Goal: Task Accomplishment & Management: Use online tool/utility

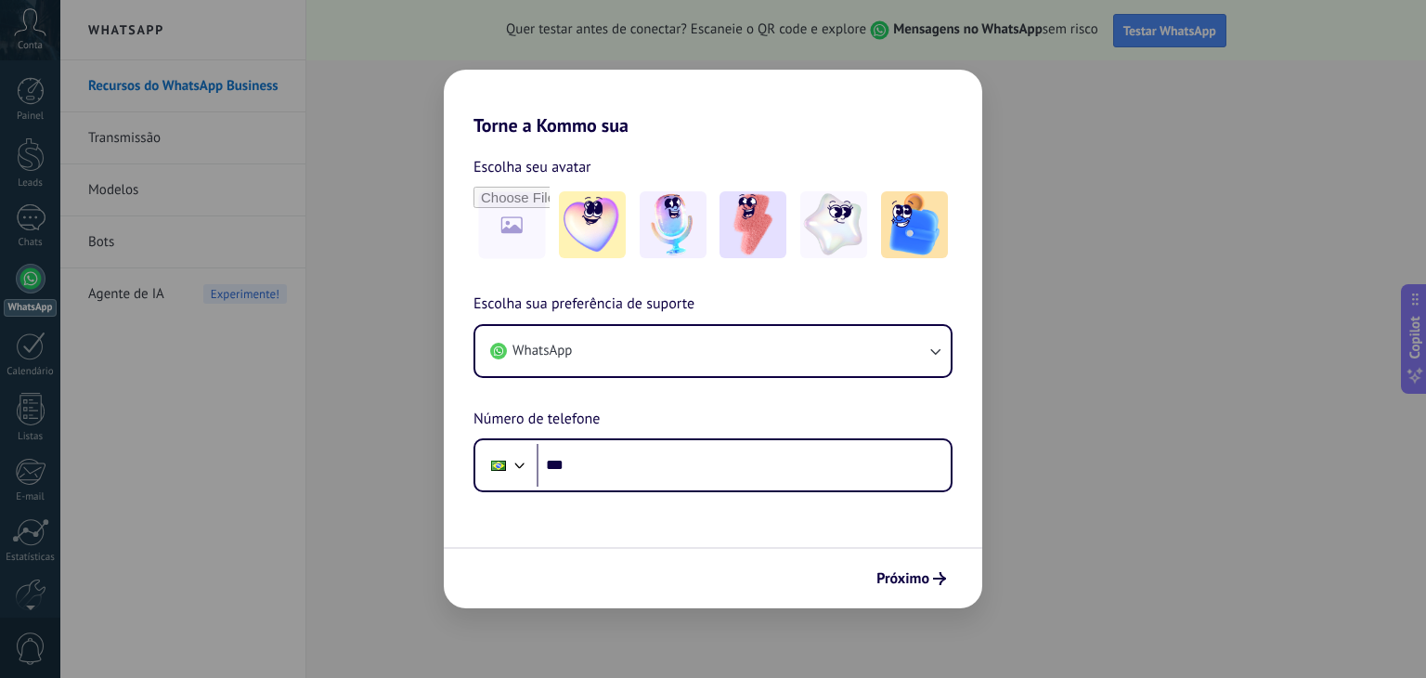
click at [635, 499] on form "Escolha seu avatar [PERSON_NAME] sua preferência de suporte WhatsApp Número de …" at bounding box center [713, 373] width 539 height 472
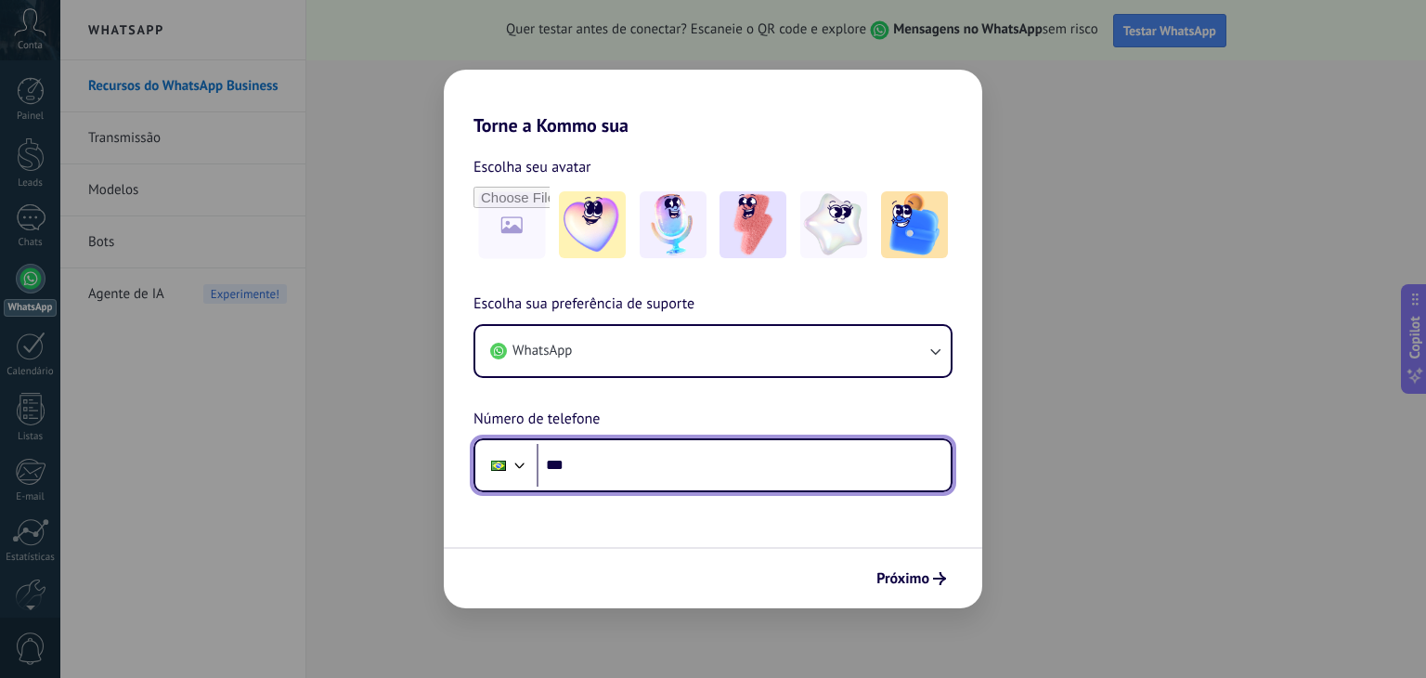
click at [628, 480] on input "***" at bounding box center [744, 465] width 414 height 43
type input "**********"
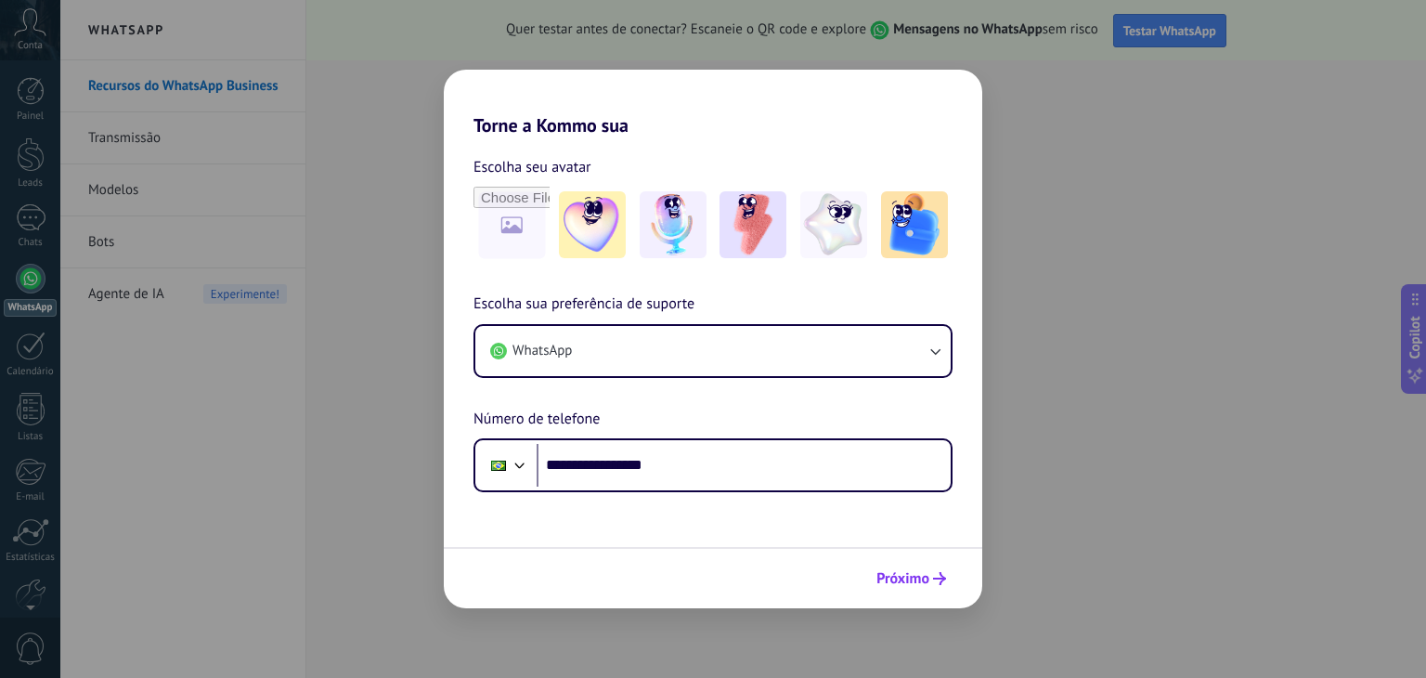
click at [934, 579] on icon "submit" at bounding box center [939, 578] width 13 height 13
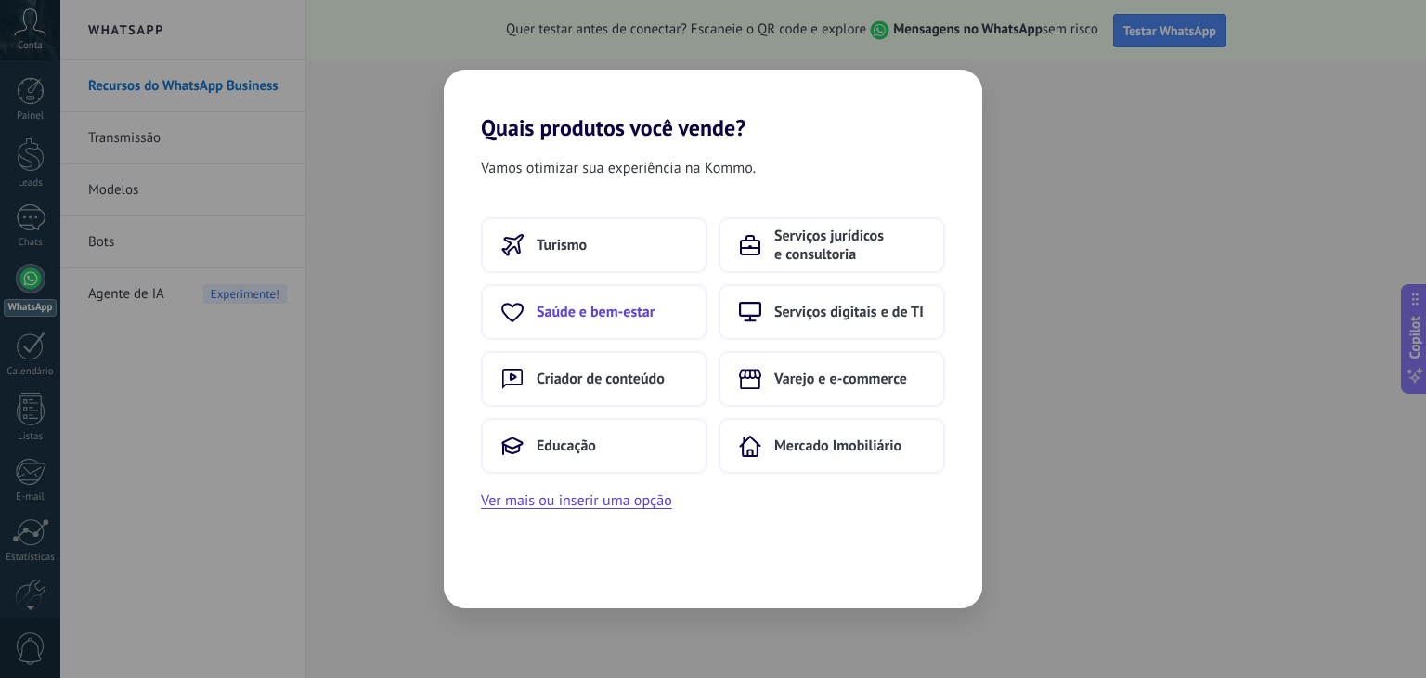
click at [630, 319] on span "Saúde e bem-estar" at bounding box center [596, 312] width 118 height 19
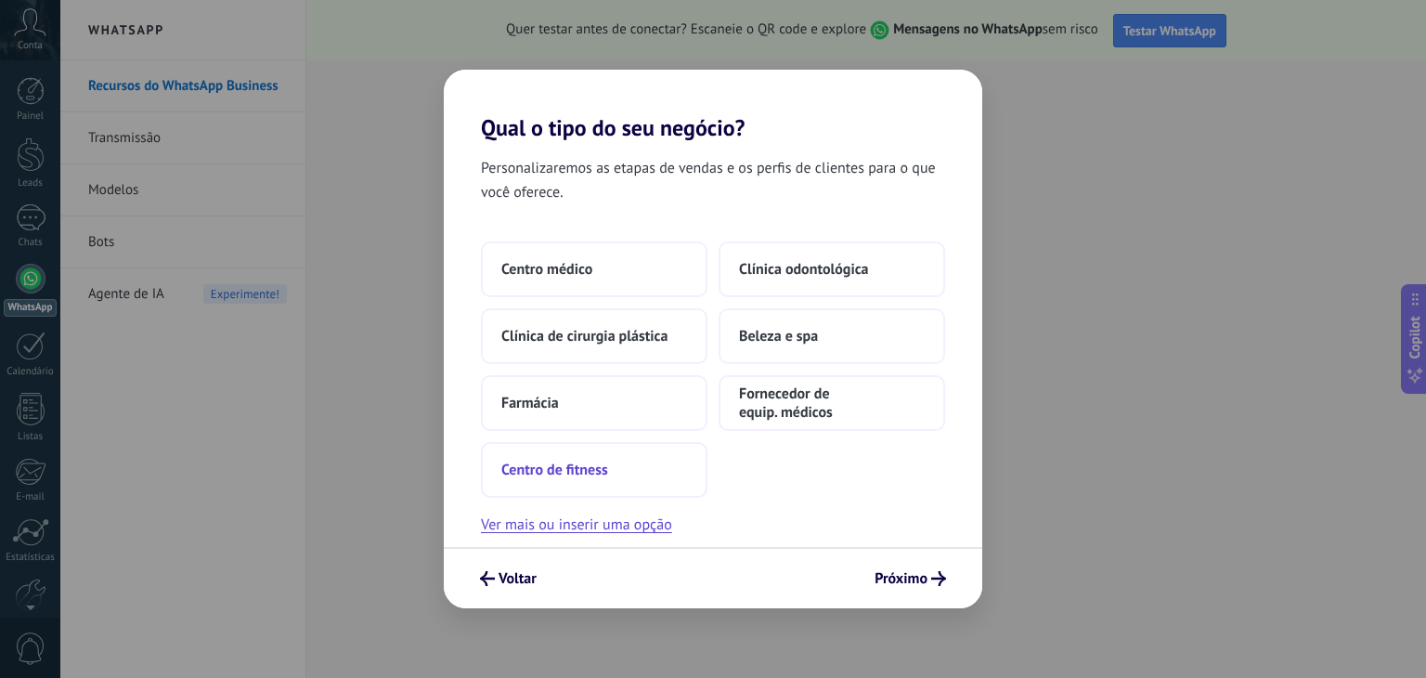
click at [638, 468] on button "Centro de fitness" at bounding box center [594, 470] width 227 height 56
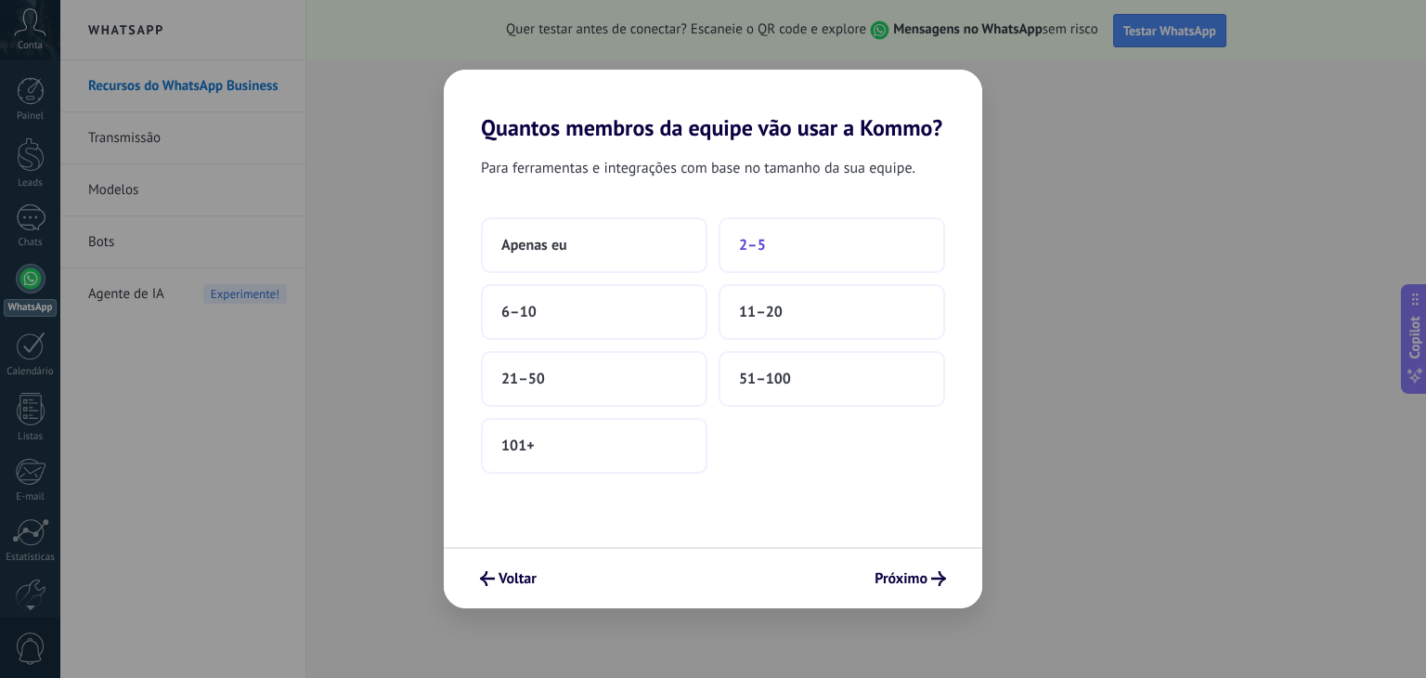
click at [762, 233] on button "2–5" at bounding box center [832, 245] width 227 height 56
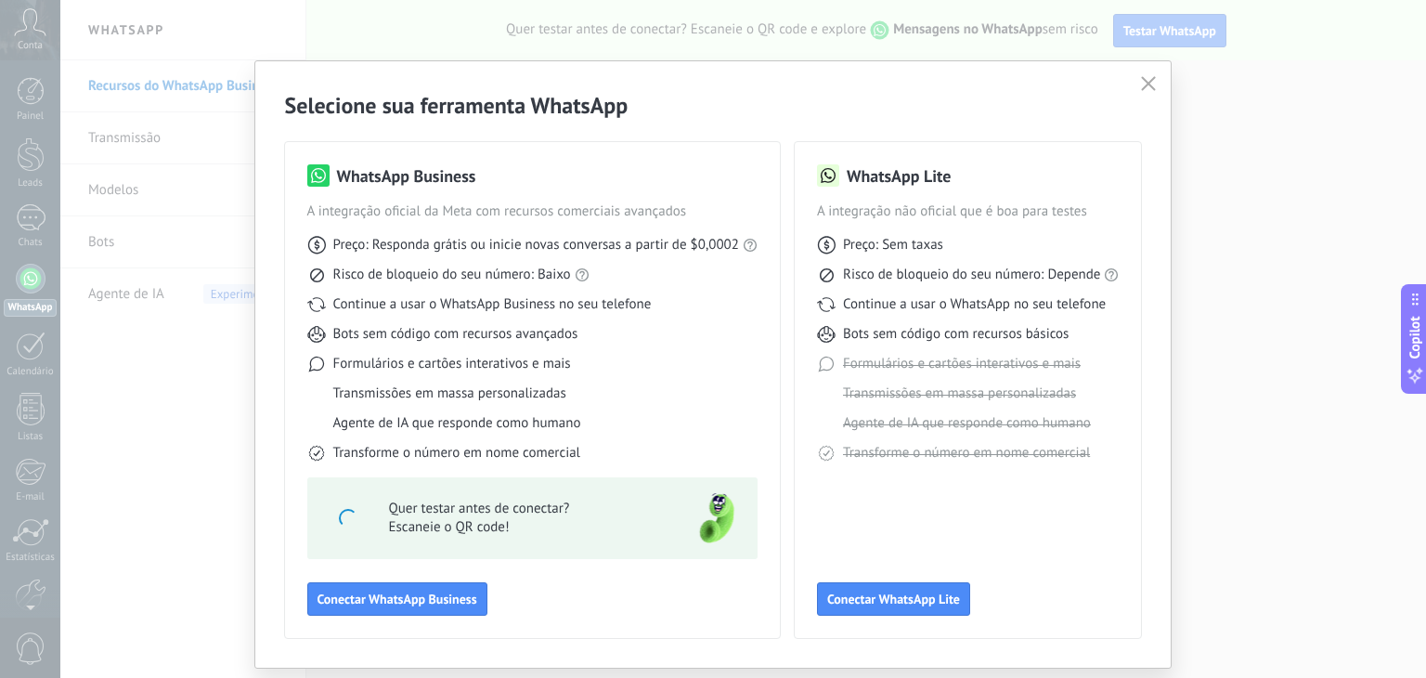
scroll to position [51, 0]
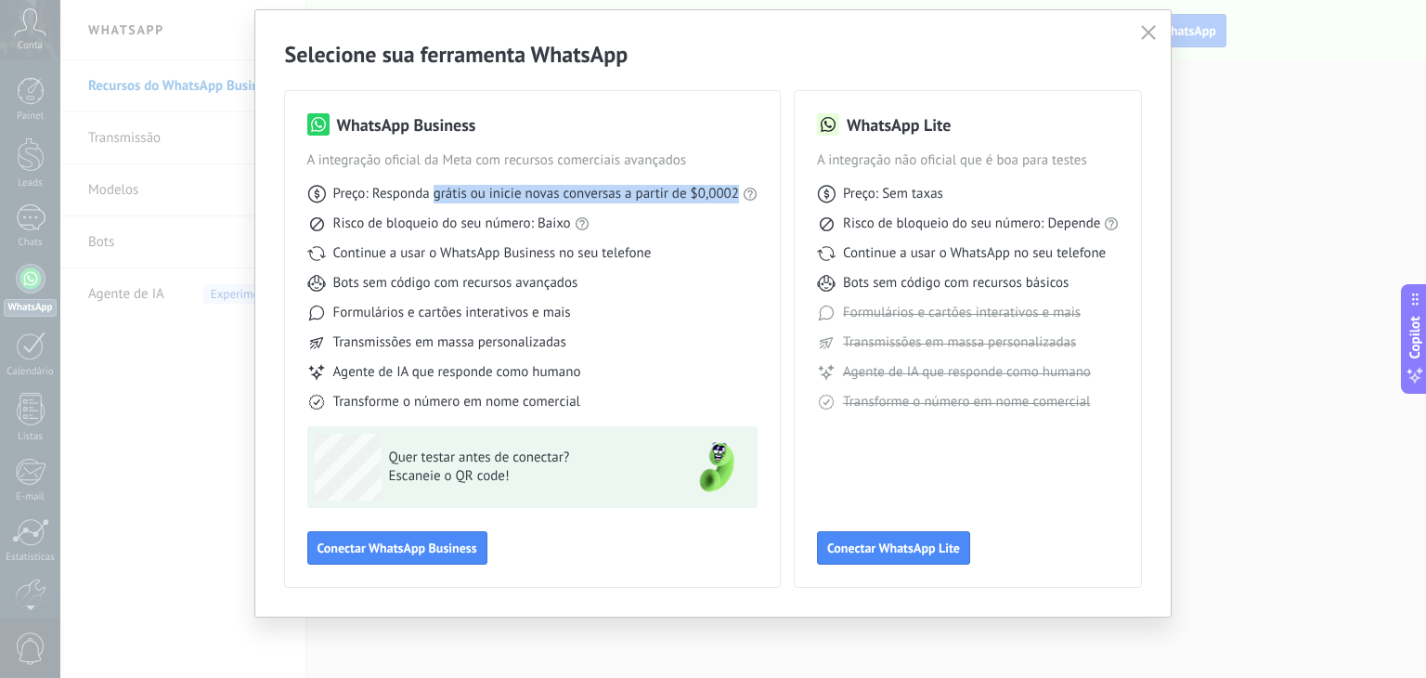
drag, startPoint x: 435, startPoint y: 186, endPoint x: 736, endPoint y: 186, distance: 301.8
click at [736, 186] on div "Preço: Responda grátis ou inicie novas conversas a partir de $0,0002" at bounding box center [532, 194] width 450 height 19
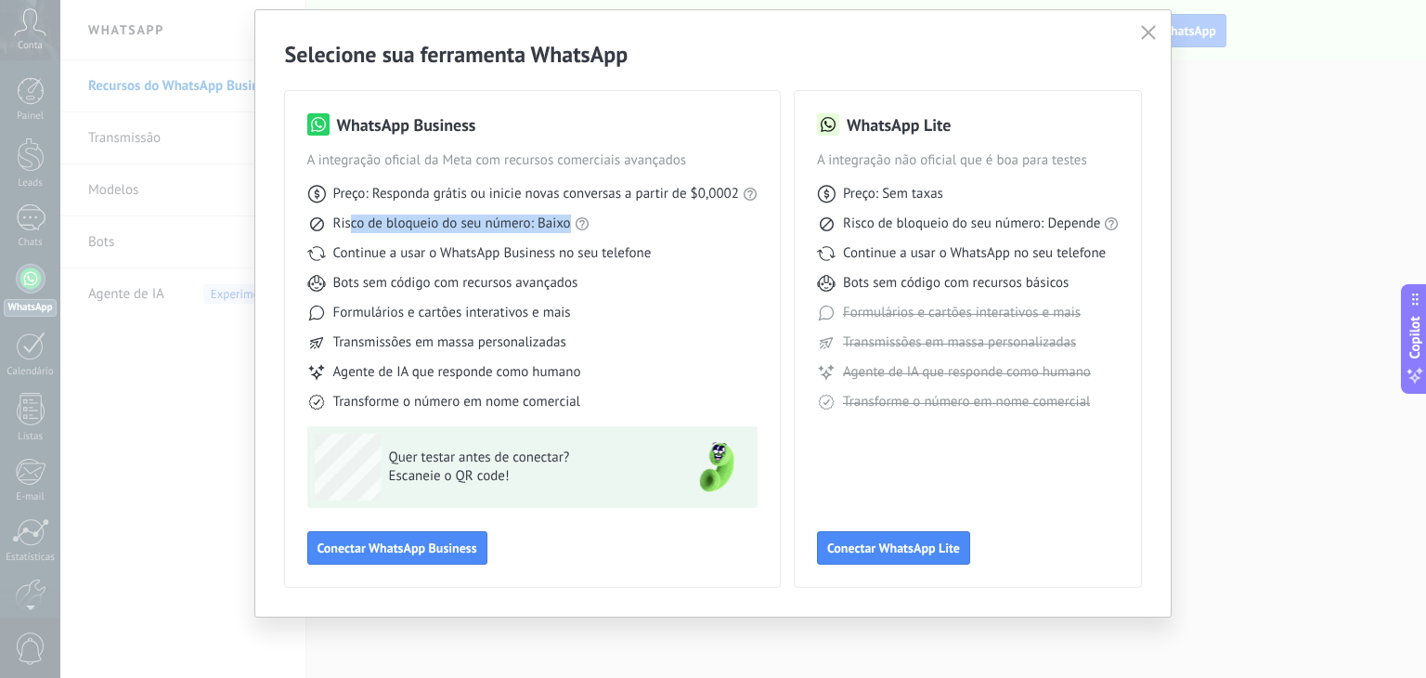
drag, startPoint x: 347, startPoint y: 222, endPoint x: 567, endPoint y: 226, distance: 220.1
click at [567, 226] on span "Risco de bloqueio do seu número: Baixo" at bounding box center [452, 224] width 238 height 19
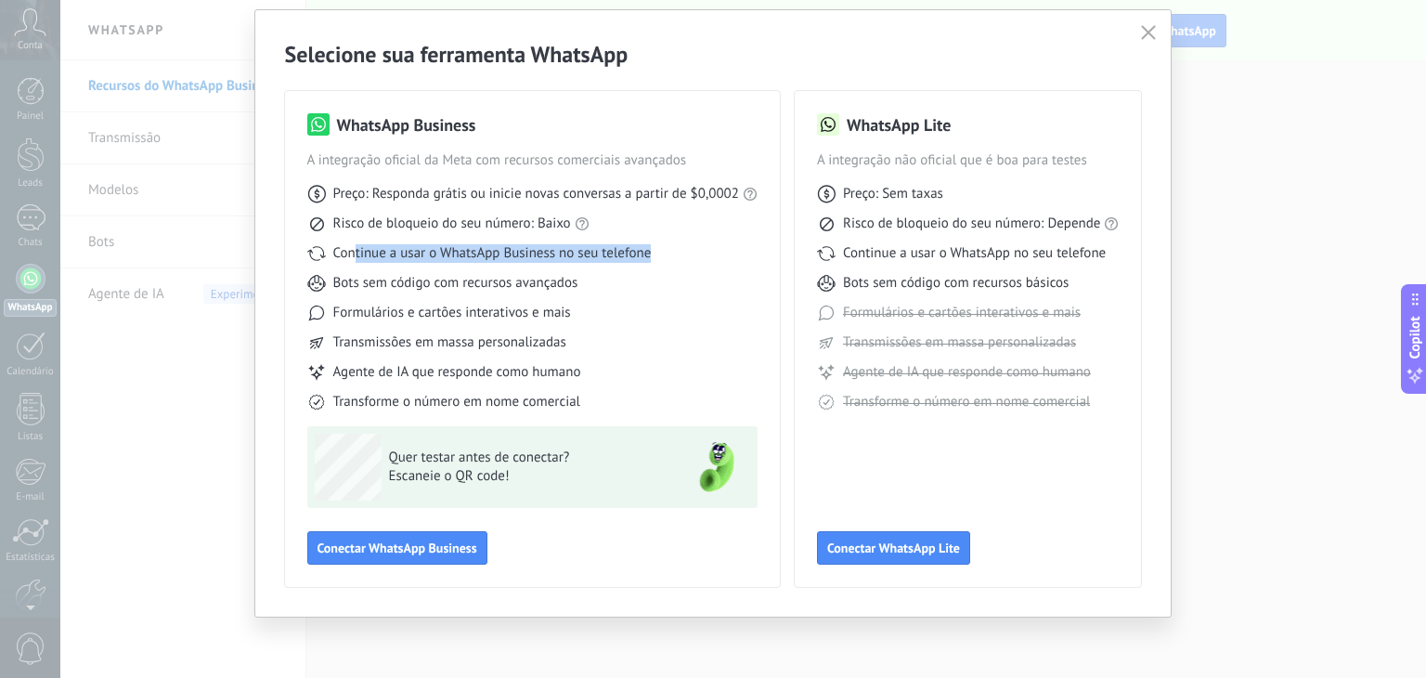
drag, startPoint x: 355, startPoint y: 250, endPoint x: 676, endPoint y: 254, distance: 321.3
click at [676, 254] on div "Continue a usar o WhatsApp Business no seu telefone" at bounding box center [532, 253] width 450 height 19
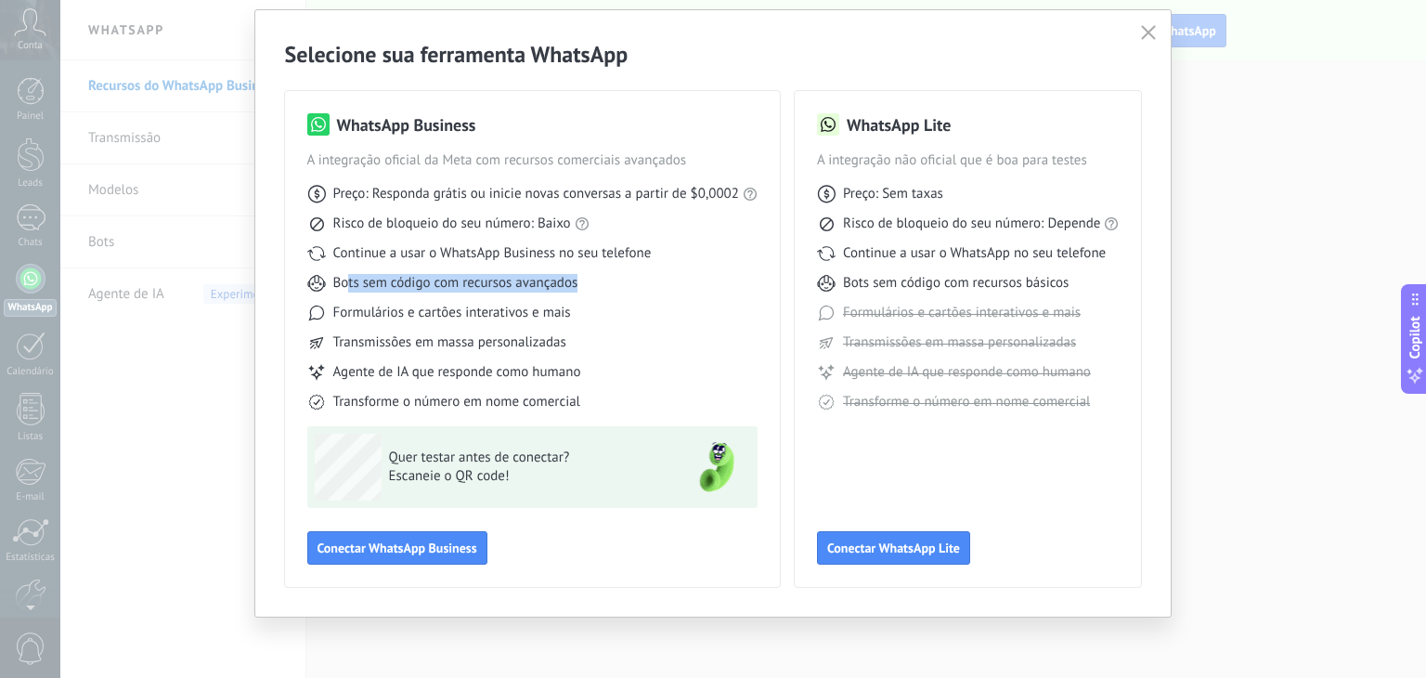
drag, startPoint x: 345, startPoint y: 283, endPoint x: 577, endPoint y: 287, distance: 232.2
click at [577, 287] on div "Bots sem código com recursos avançados" at bounding box center [532, 283] width 450 height 19
drag, startPoint x: 338, startPoint y: 317, endPoint x: 575, endPoint y: 319, distance: 236.8
click at [575, 319] on div "Formulários e cartões interativos e mais" at bounding box center [532, 313] width 450 height 19
drag, startPoint x: 897, startPoint y: 163, endPoint x: 1109, endPoint y: 157, distance: 211.8
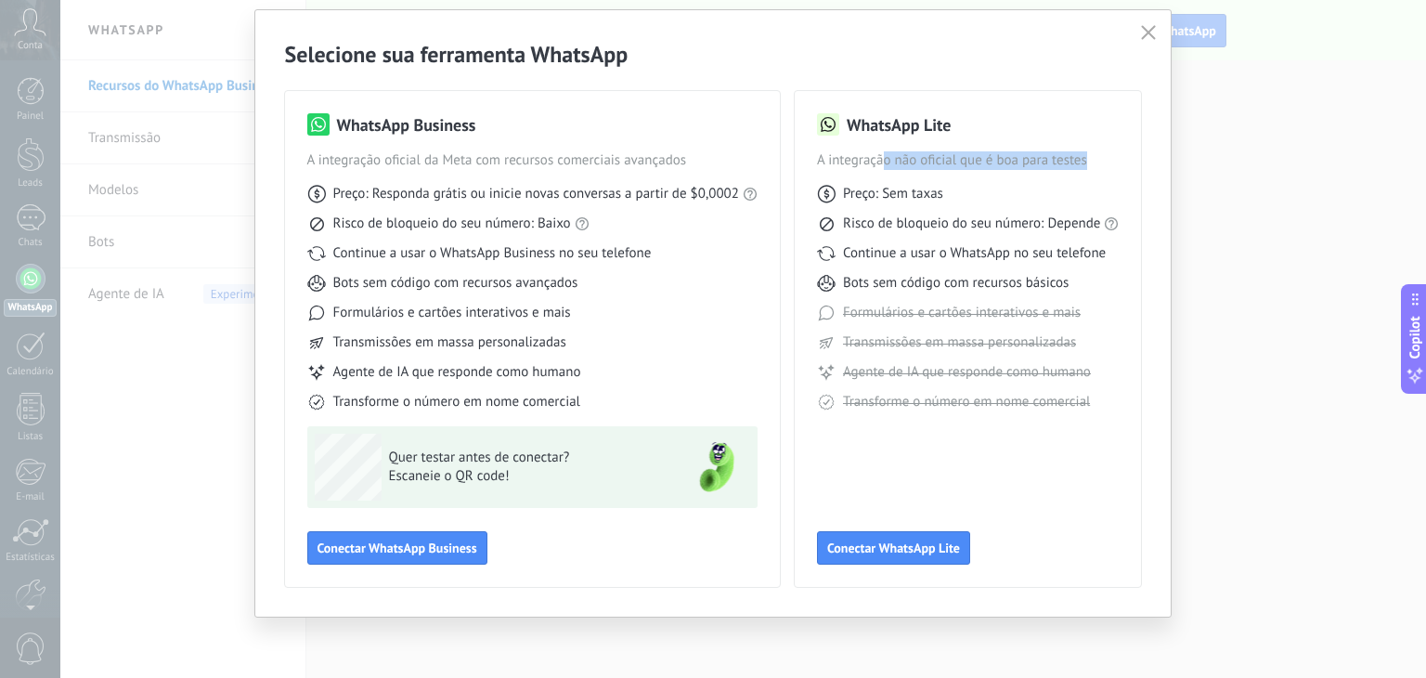
click at [1109, 157] on span "A integração não oficial que é boa para testes" at bounding box center [968, 160] width 303 height 19
click at [403, 541] on span "Conectar WhatsApp Business" at bounding box center [398, 547] width 160 height 13
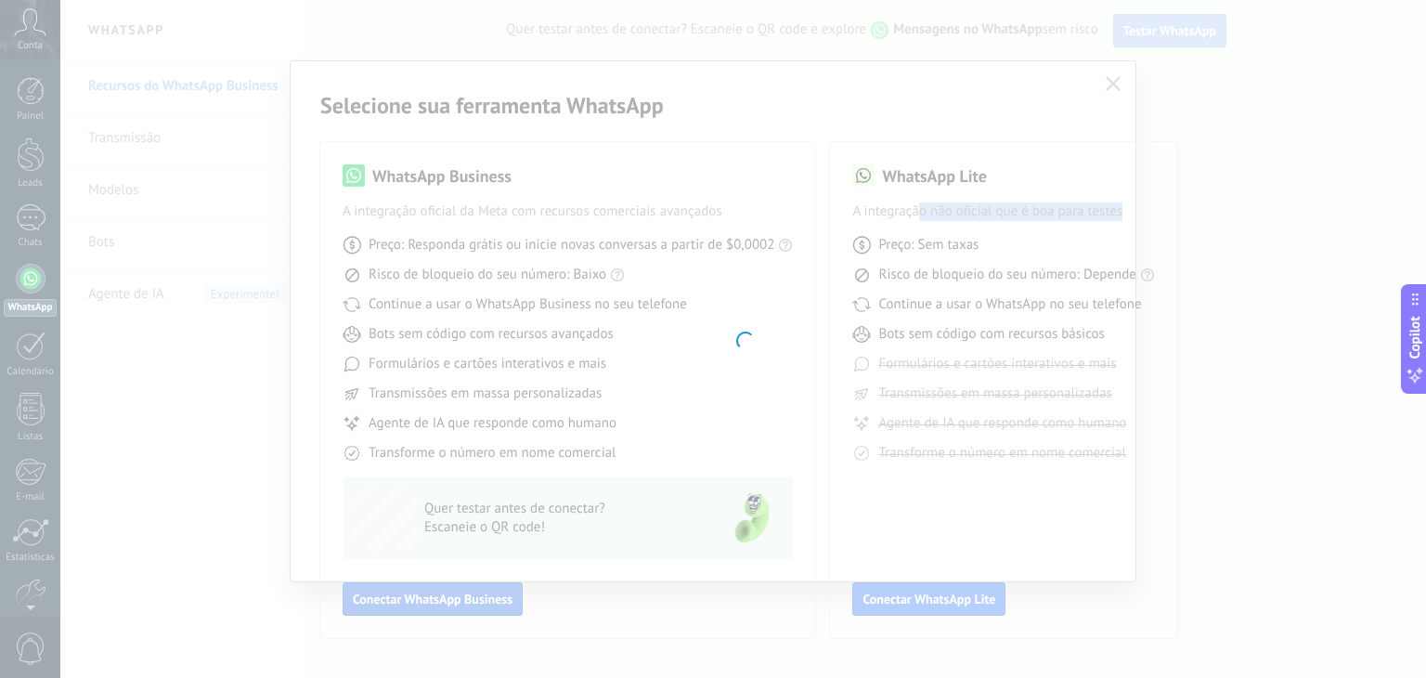
scroll to position [0, 0]
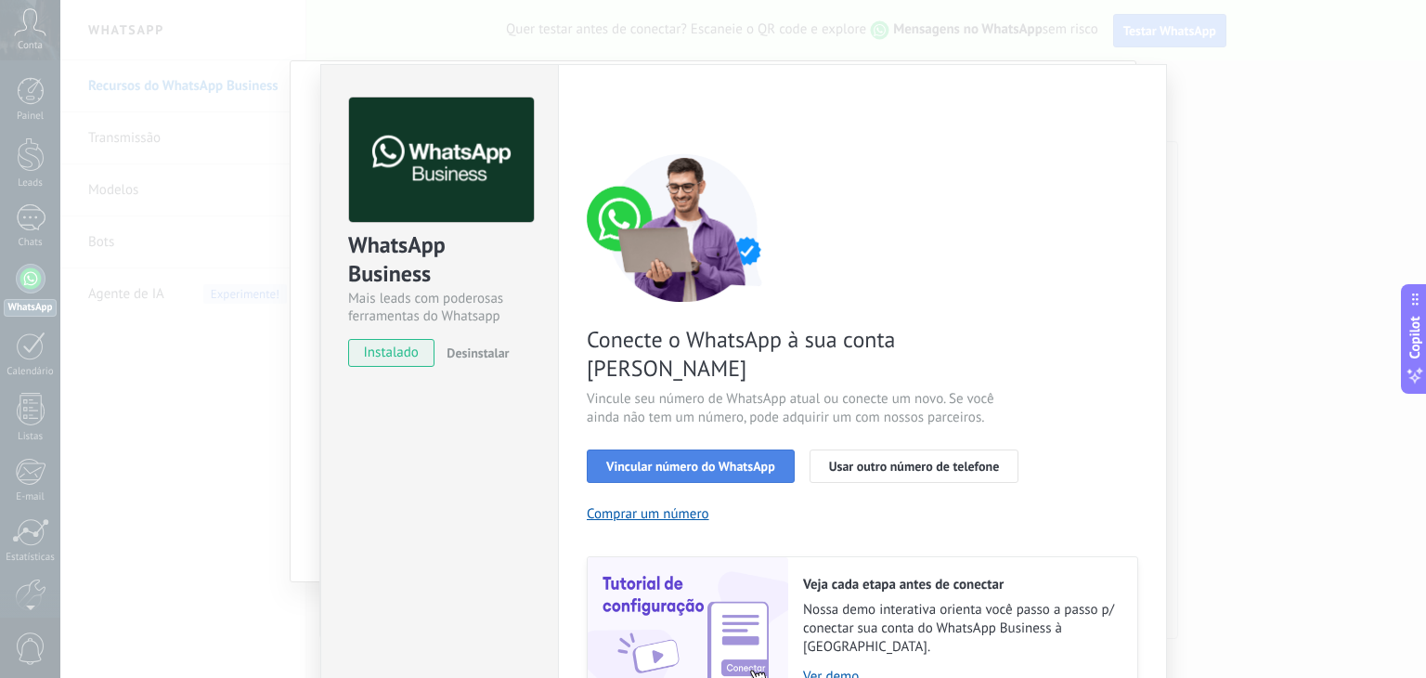
click at [717, 460] on span "Vincular número do WhatsApp" at bounding box center [690, 466] width 169 height 13
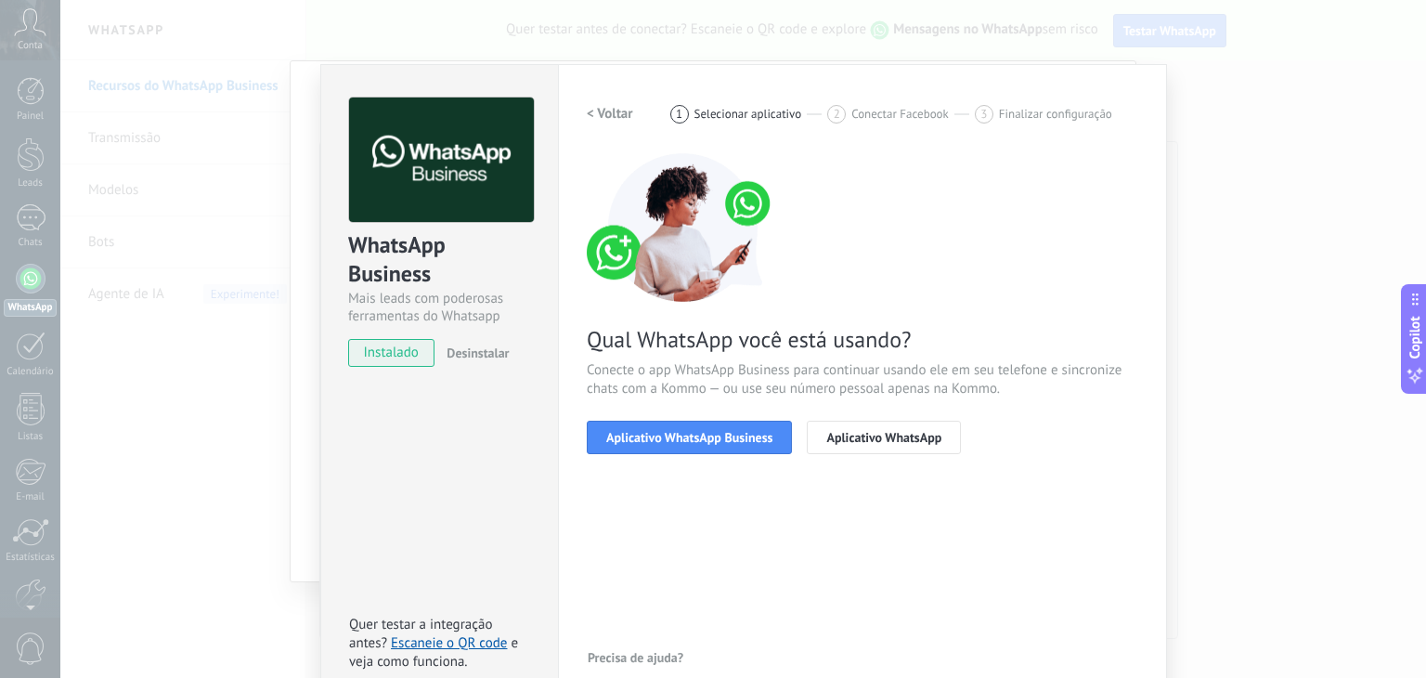
click at [717, 439] on span "Aplicativo WhatsApp Business" at bounding box center [689, 437] width 166 height 13
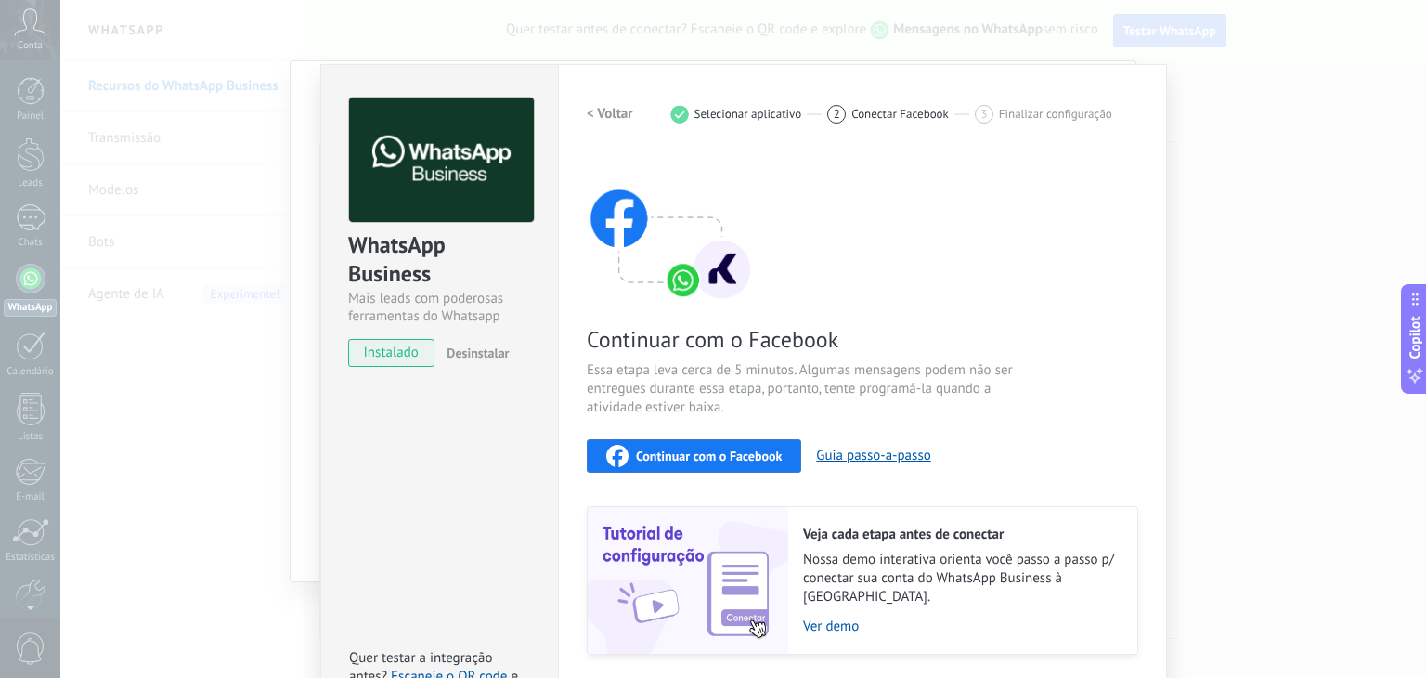
click at [741, 458] on span "Continuar com o Facebook" at bounding box center [709, 455] width 146 height 13
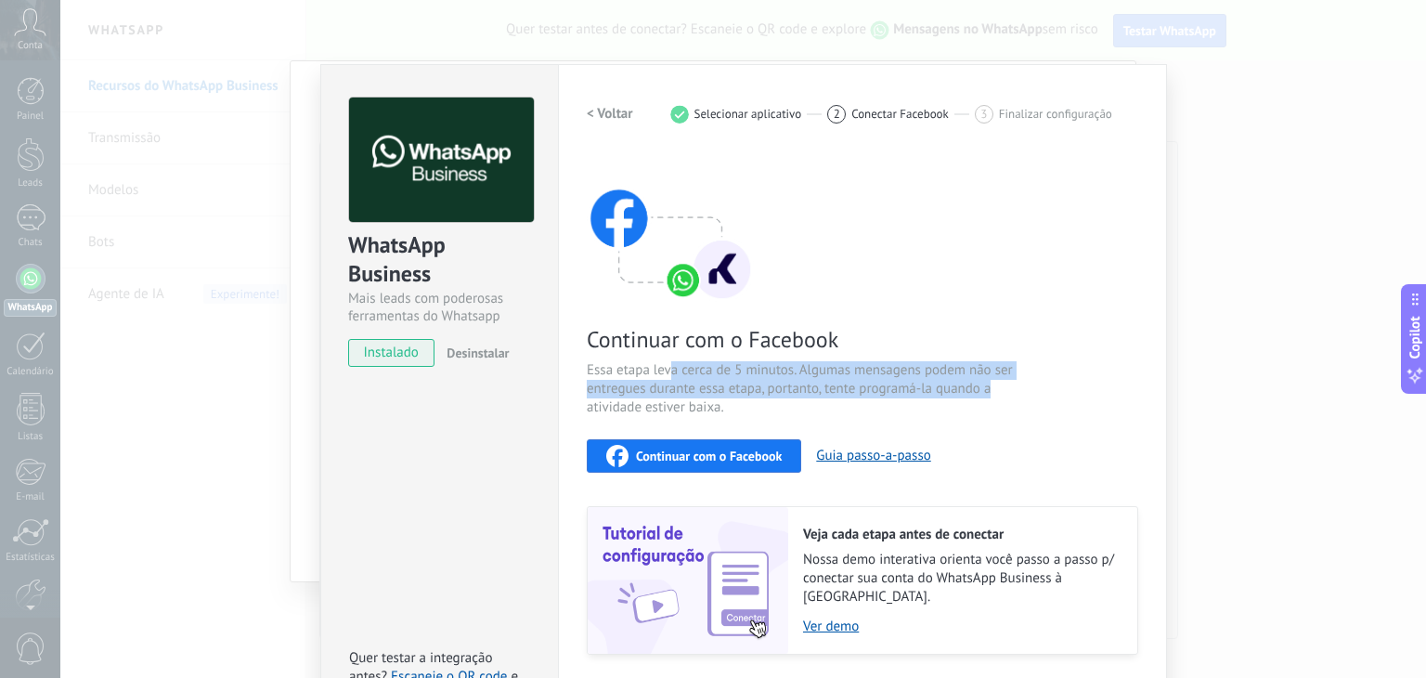
drag, startPoint x: 670, startPoint y: 365, endPoint x: 990, endPoint y: 397, distance: 321.9
click at [989, 397] on span "Essa etapa leva cerca de 5 minutos. Algumas mensagens podem não ser entregues d…" at bounding box center [808, 389] width 442 height 56
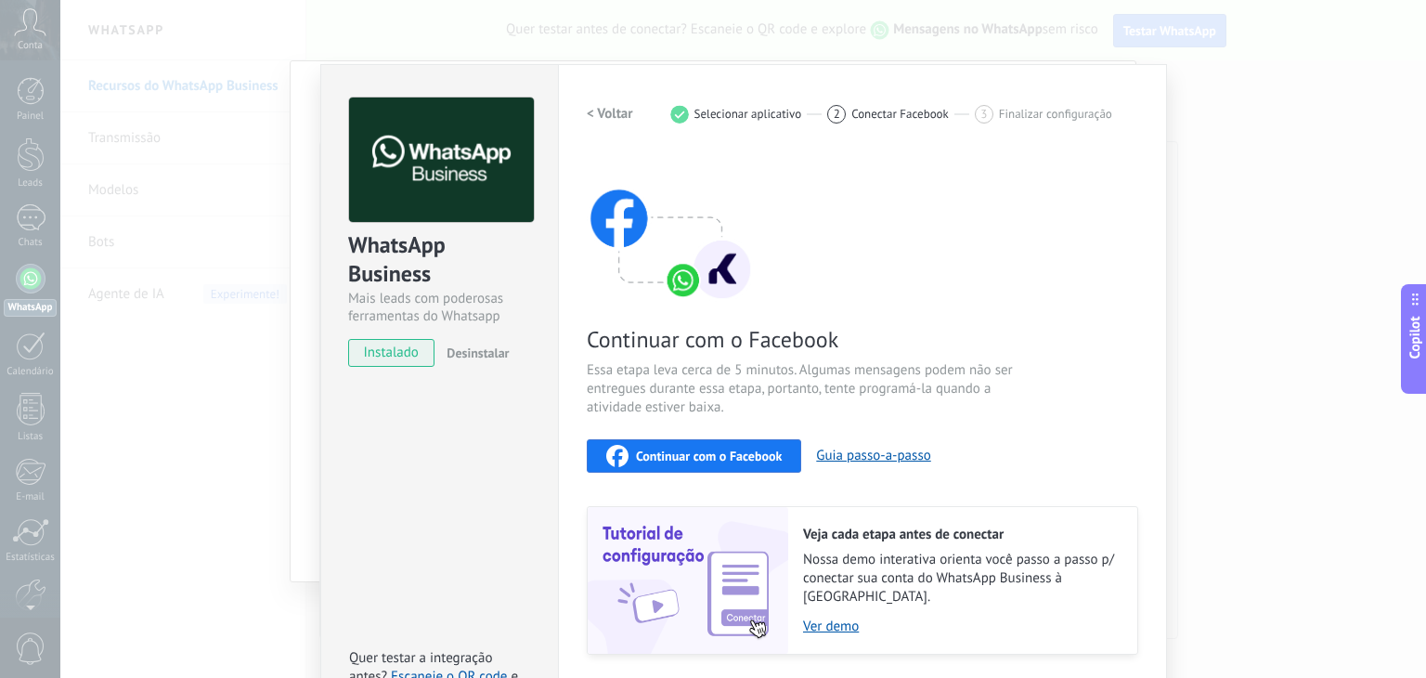
click at [821, 416] on div "Continuar com o Facebook Essa etapa leva cerca de 5 minutos. Algumas mensagens …" at bounding box center [863, 403] width 552 height 501
click at [719, 452] on span "Continuar com o Facebook" at bounding box center [709, 455] width 146 height 13
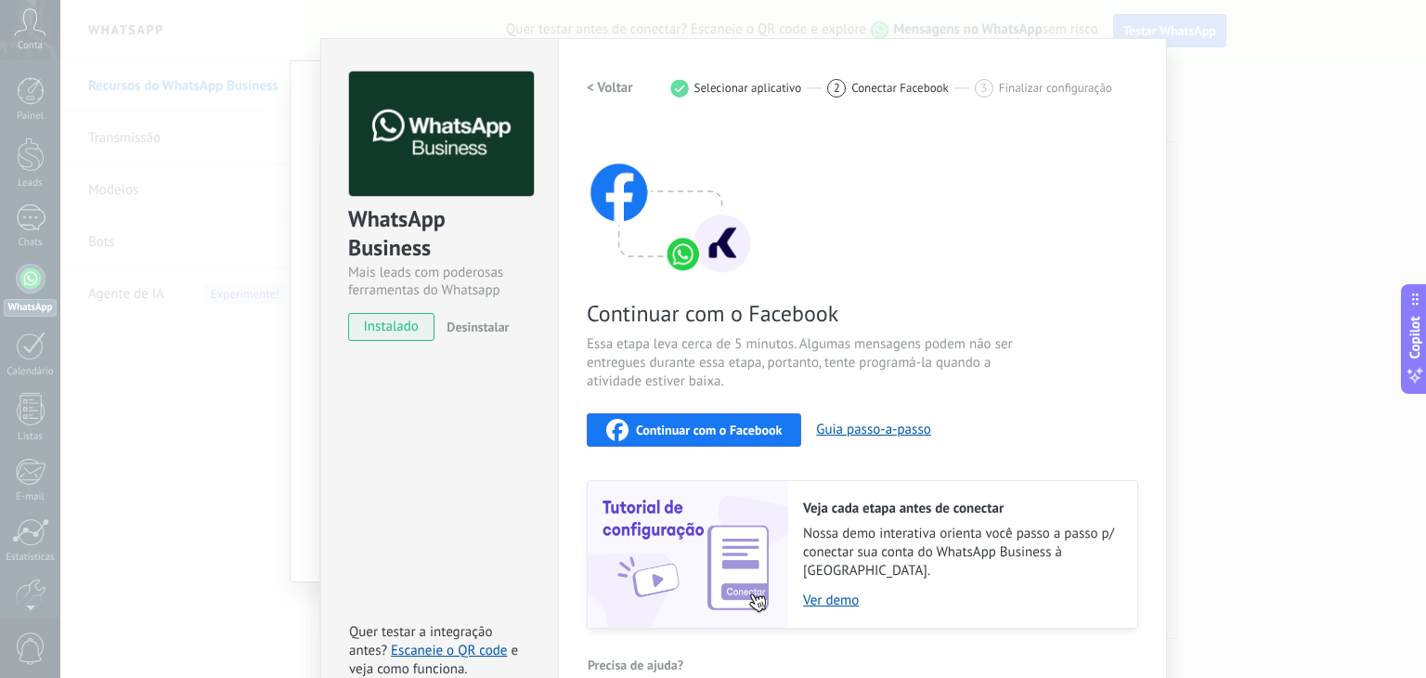
scroll to position [45, 0]
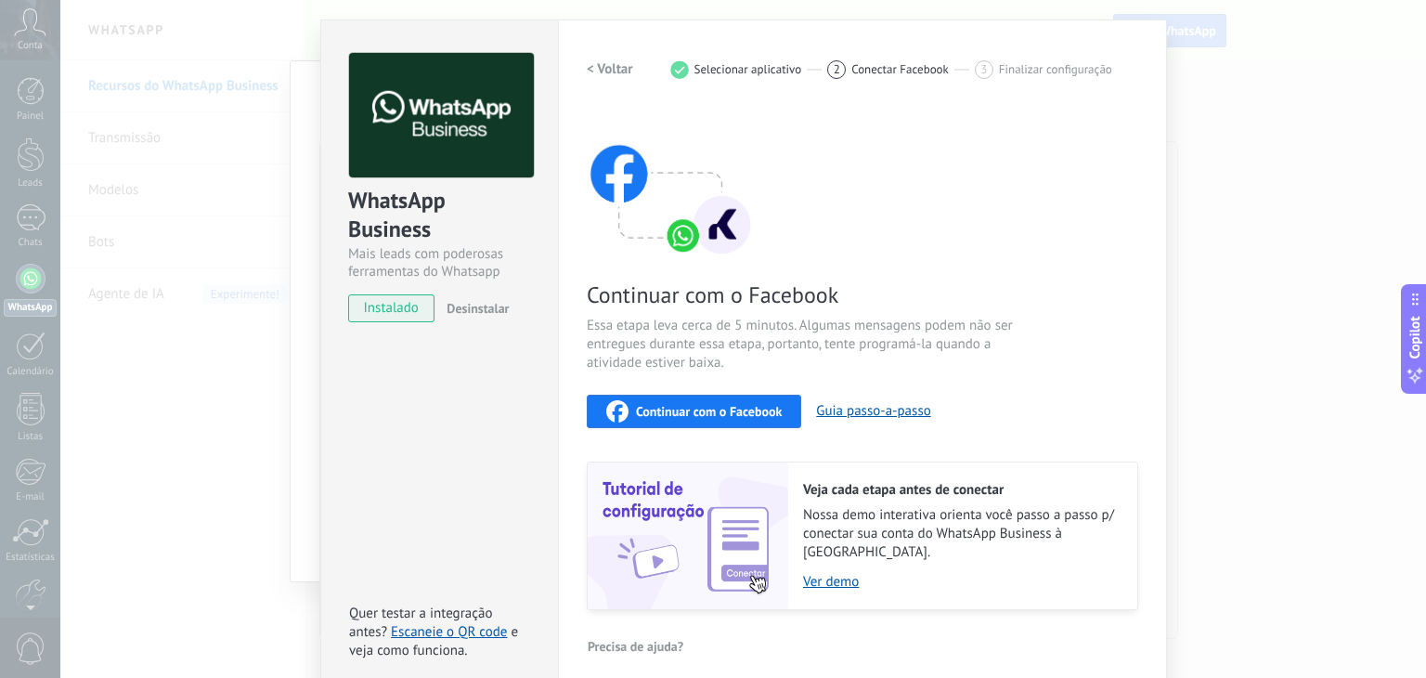
click at [670, 413] on span "Continuar com o Facebook" at bounding box center [709, 411] width 146 height 13
click at [466, 319] on button "Desinstalar" at bounding box center [474, 308] width 70 height 28
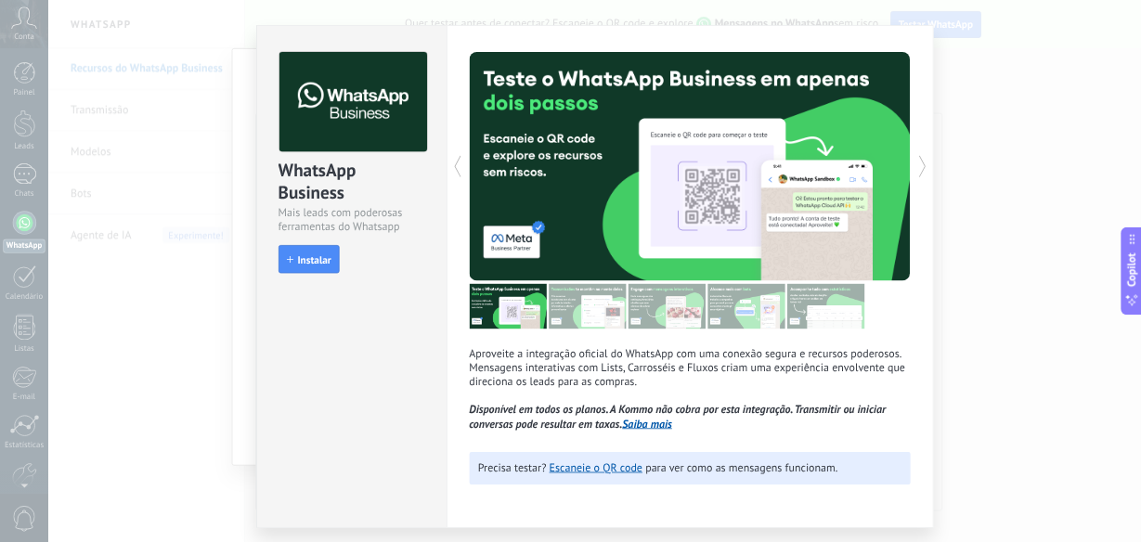
scroll to position [0, 0]
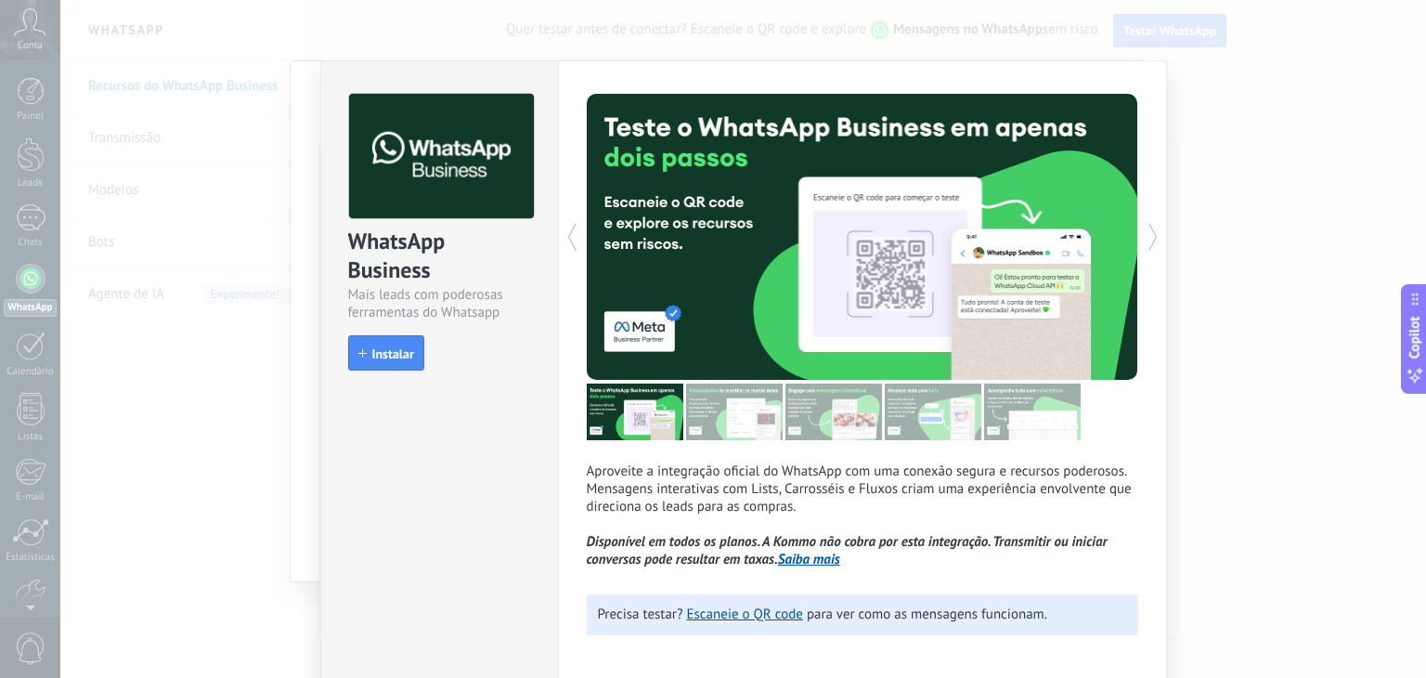
click at [1216, 202] on div "WhatsApp Business Mais leads com poderosas ferramentas do Whatsapp install Inst…" at bounding box center [743, 339] width 1366 height 678
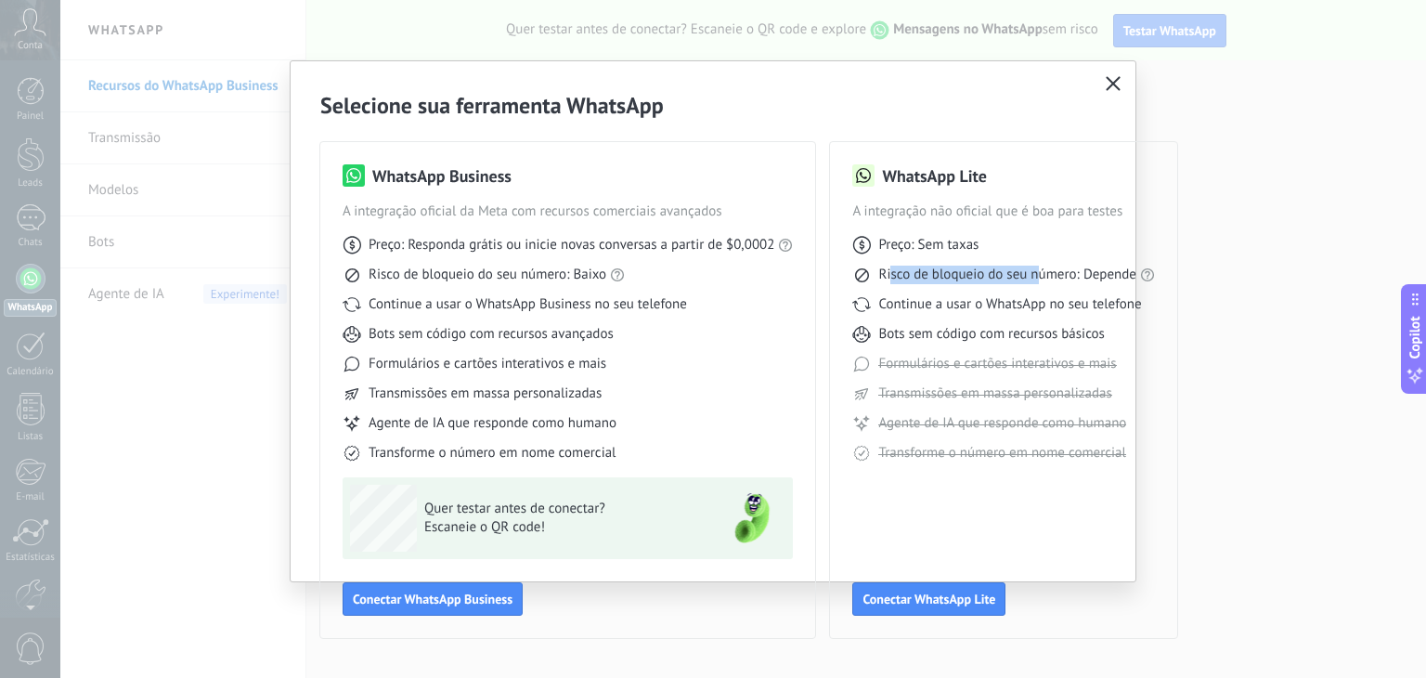
drag, startPoint x: 893, startPoint y: 280, endPoint x: 1040, endPoint y: 278, distance: 146.7
click at [1040, 278] on span "Risco de bloqueio do seu número: Depende" at bounding box center [1007, 275] width 258 height 19
drag, startPoint x: 895, startPoint y: 306, endPoint x: 1099, endPoint y: 301, distance: 204.4
click at [1099, 301] on span "Continue a usar o WhatsApp no seu telefone" at bounding box center [1009, 304] width 263 height 19
drag, startPoint x: 899, startPoint y: 334, endPoint x: 1114, endPoint y: 330, distance: 215.5
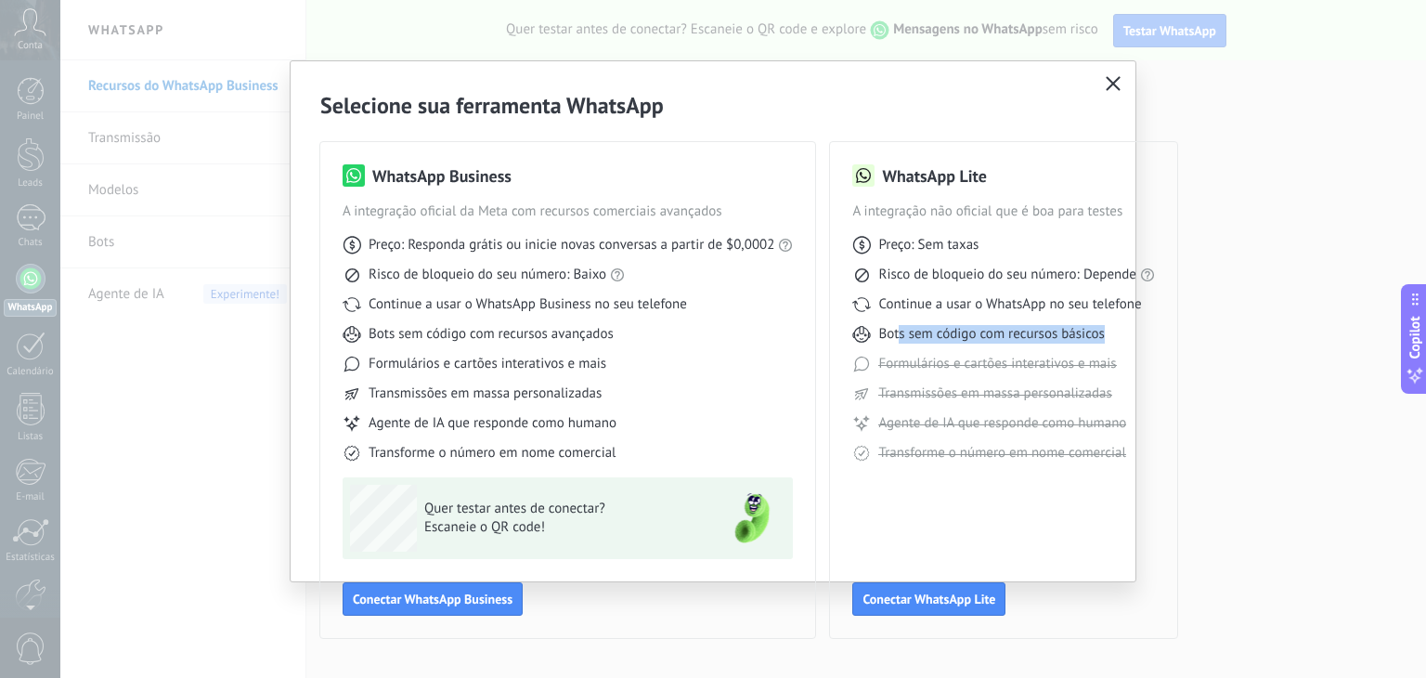
click at [1114, 330] on div "Bots sem código com recursos básicos" at bounding box center [1003, 334] width 303 height 19
drag, startPoint x: 966, startPoint y: 398, endPoint x: 1057, endPoint y: 404, distance: 91.2
click at [1058, 403] on div "Preço: Sem taxas Risco de bloqueio do seu número: Depende Continue a usar o Wha…" at bounding box center [1003, 341] width 303 height 241
drag, startPoint x: 956, startPoint y: 432, endPoint x: 1091, endPoint y: 431, distance: 134.7
click at [1091, 431] on div "Preço: Sem taxas Risco de bloqueio do seu número: Depende Continue a usar o Wha…" at bounding box center [1003, 341] width 303 height 241
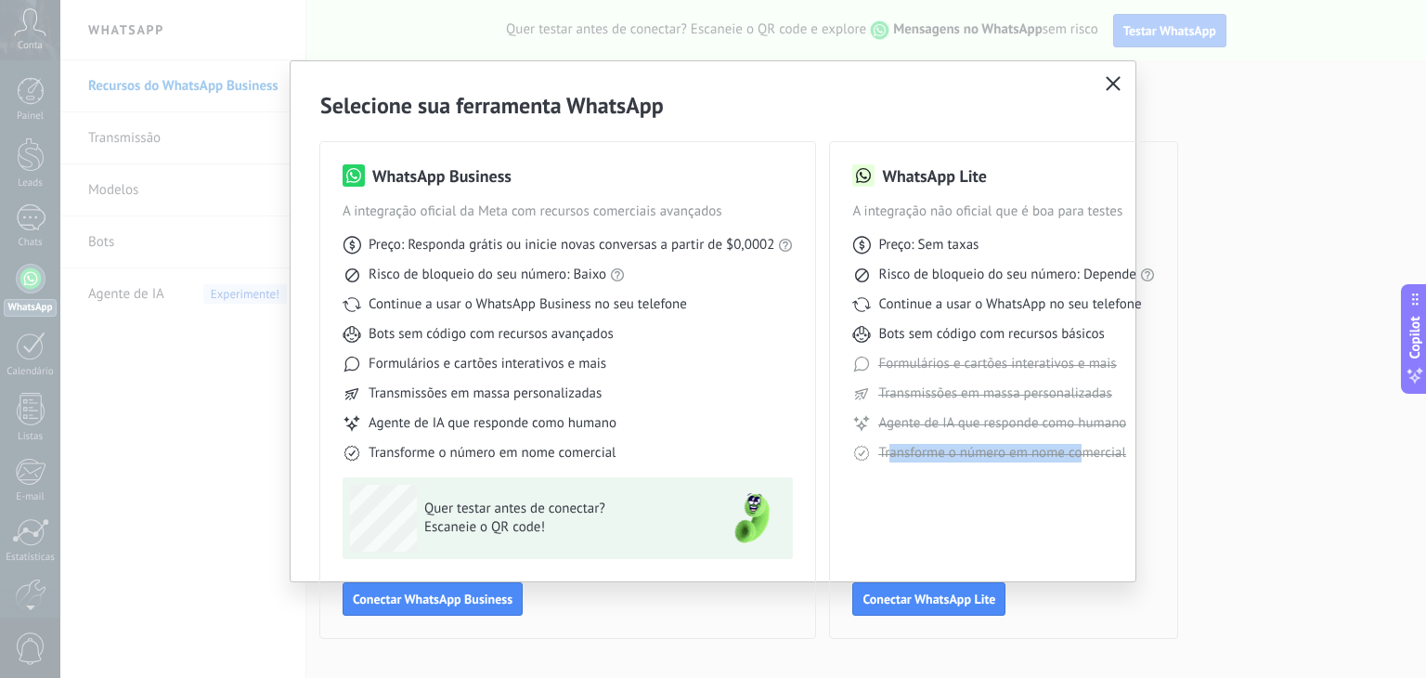
drag, startPoint x: 891, startPoint y: 457, endPoint x: 1086, endPoint y: 457, distance: 195.0
click at [1086, 457] on span "Transforme o número em nome comercial" at bounding box center [1001, 453] width 247 height 19
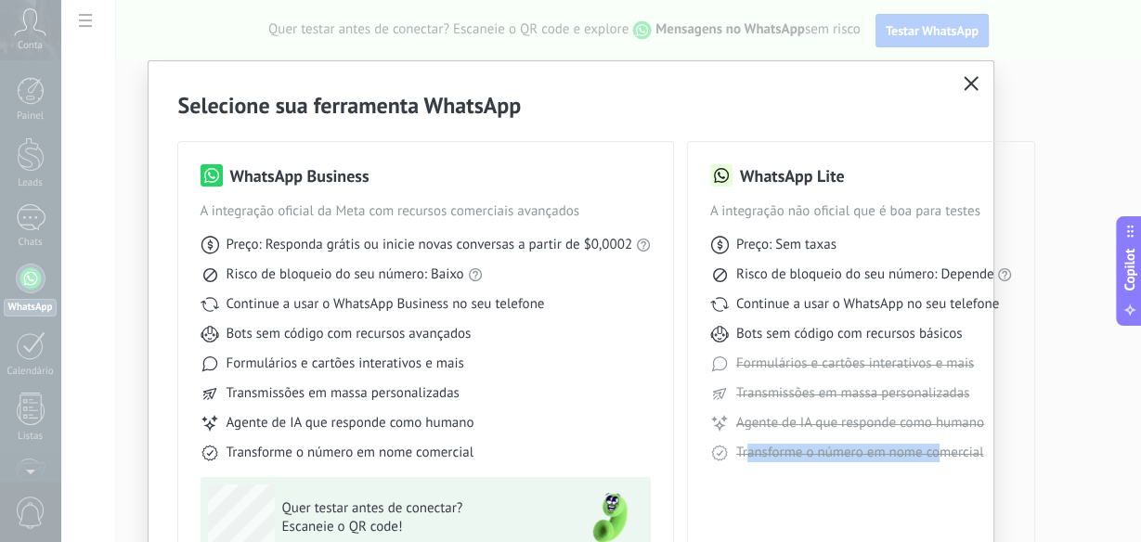
scroll to position [125, 0]
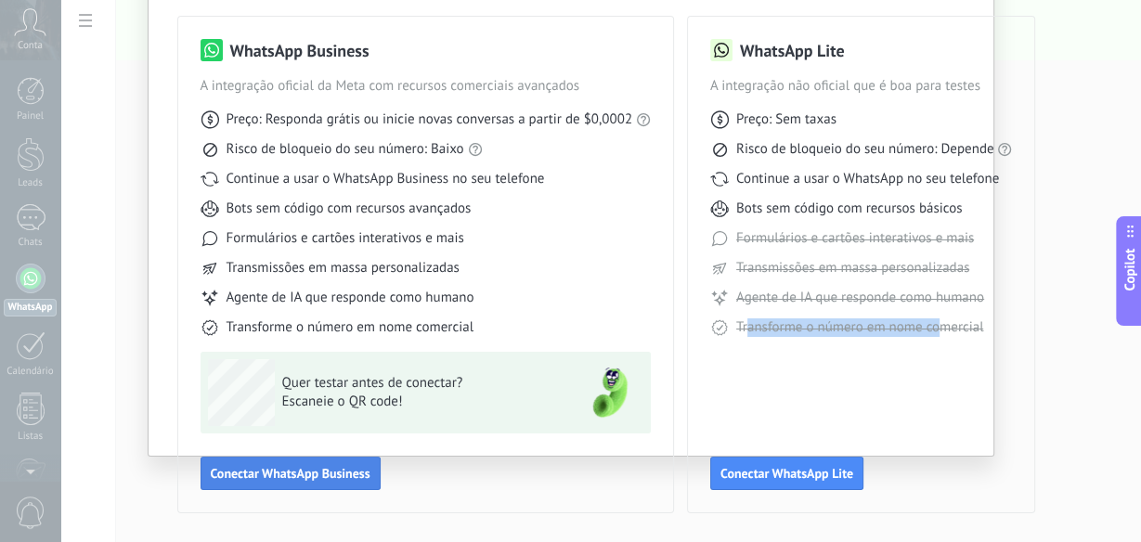
click at [274, 467] on span "Conectar WhatsApp Business" at bounding box center [291, 473] width 160 height 13
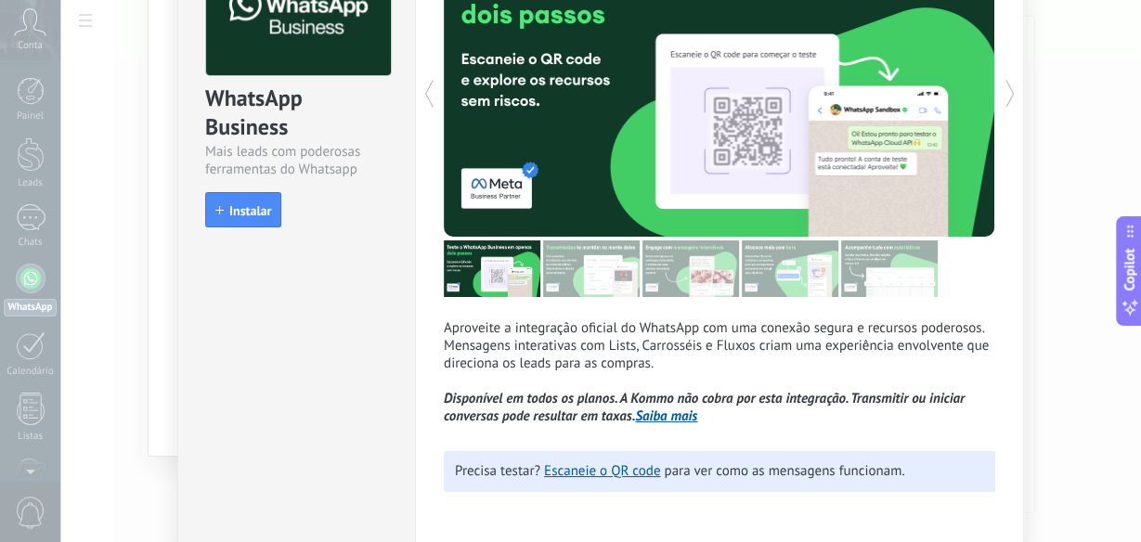
scroll to position [216, 0]
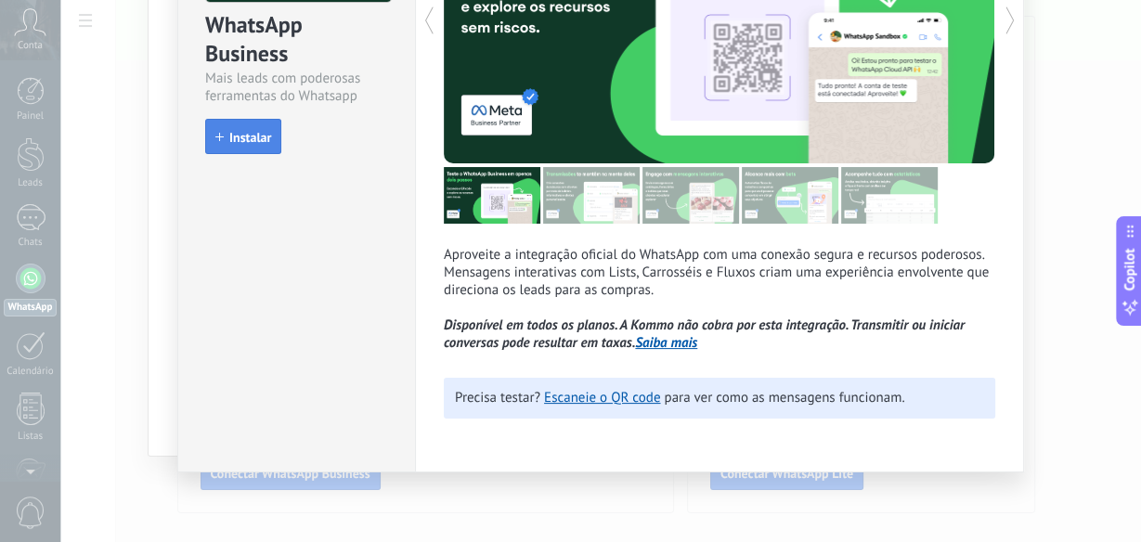
click at [235, 131] on span "Instalar" at bounding box center [250, 137] width 42 height 13
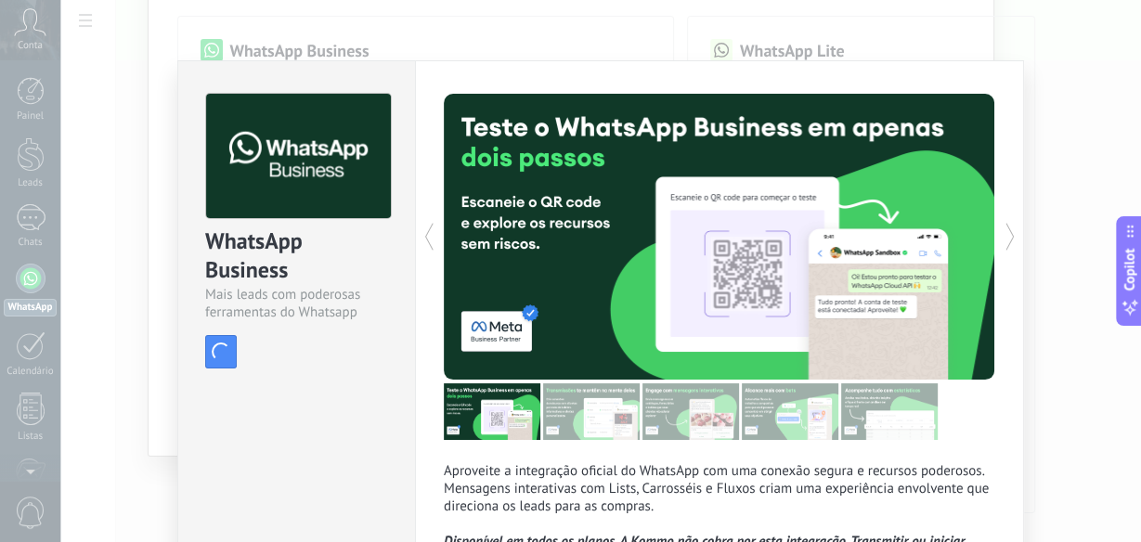
scroll to position [0, 0]
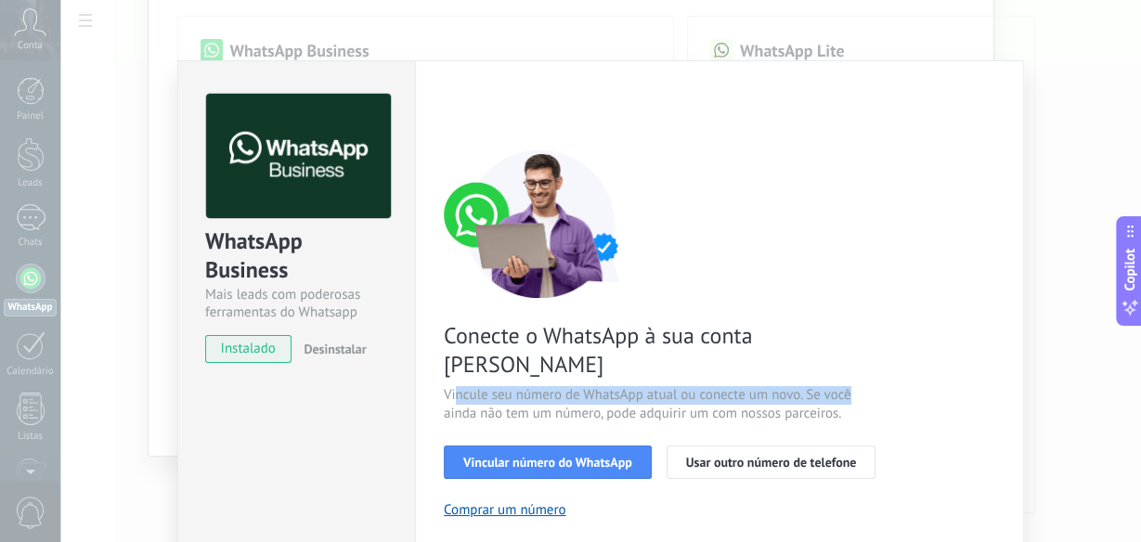
drag, startPoint x: 460, startPoint y: 368, endPoint x: 863, endPoint y: 366, distance: 403.0
click at [863, 386] on span "Vincule seu número de WhatsApp atual ou conecte um novo. Se você ainda não tem …" at bounding box center [665, 404] width 442 height 37
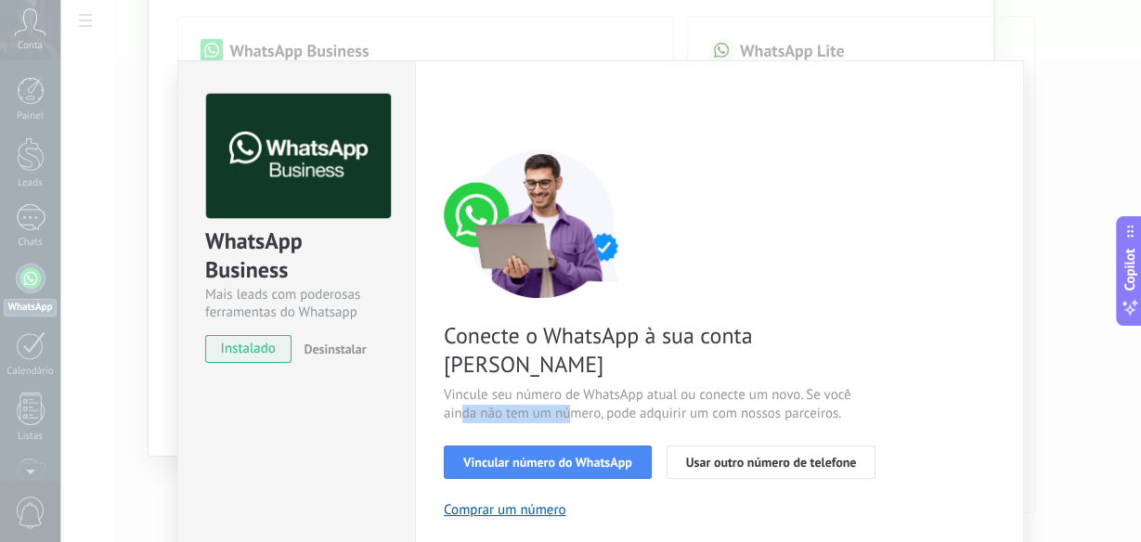
drag, startPoint x: 473, startPoint y: 380, endPoint x: 566, endPoint y: 380, distance: 93.8
click at [566, 386] on span "Vincule seu número de WhatsApp atual ou conecte um novo. Se você ainda não tem …" at bounding box center [665, 404] width 442 height 37
drag, startPoint x: 667, startPoint y: 384, endPoint x: 876, endPoint y: 386, distance: 208.9
click at [876, 386] on span "Vincule seu número de WhatsApp atual ou conecte um novo. Se você ainda não tem …" at bounding box center [665, 404] width 442 height 37
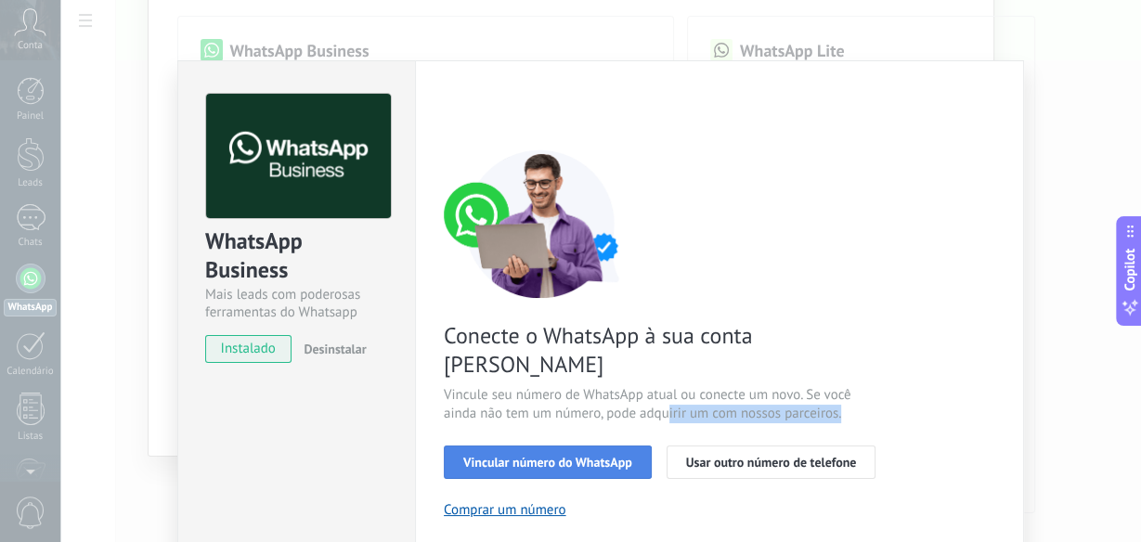
click at [516, 446] on button "Vincular número do WhatsApp" at bounding box center [548, 462] width 208 height 33
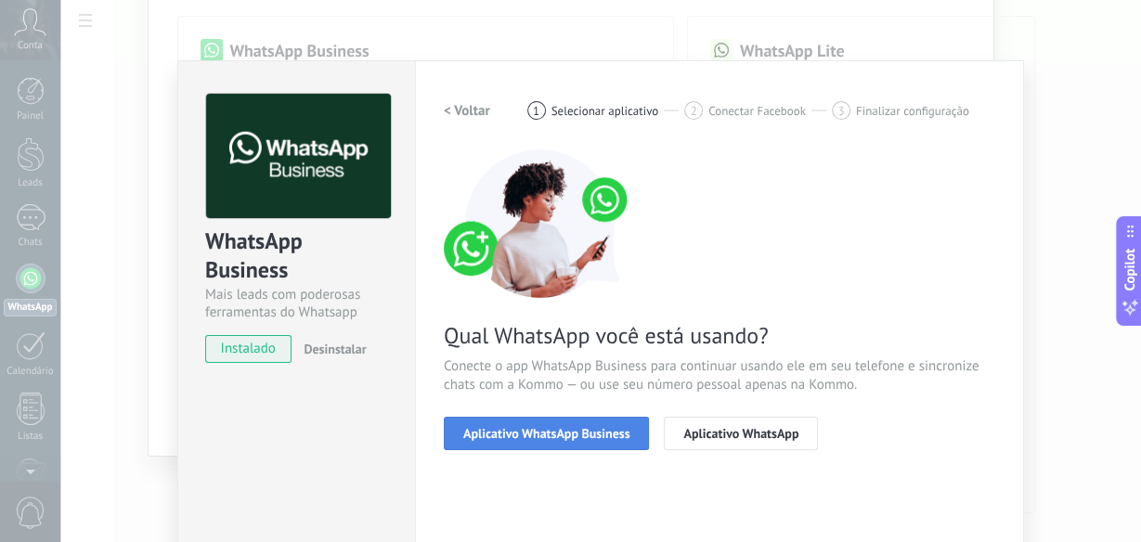
click at [529, 439] on span "Aplicativo WhatsApp Business" at bounding box center [546, 433] width 166 height 13
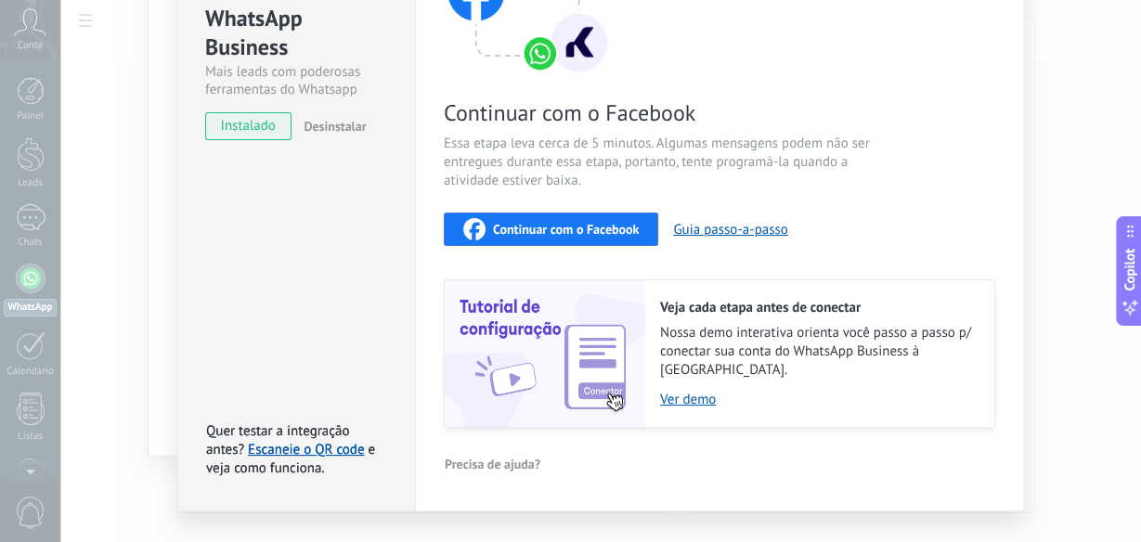
scroll to position [74, 0]
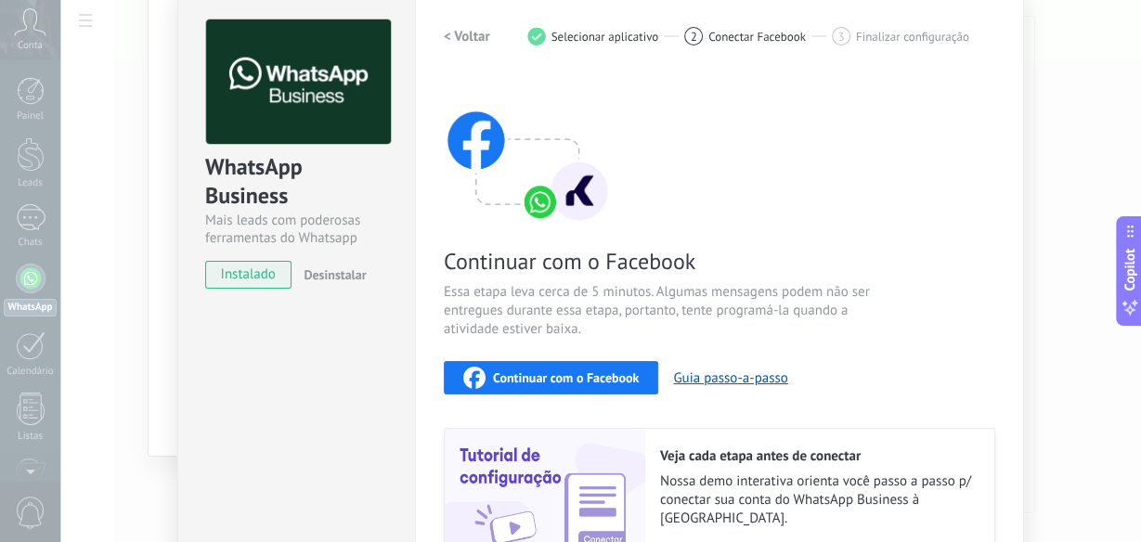
click at [453, 33] on h2 "< Voltar" at bounding box center [467, 37] width 46 height 18
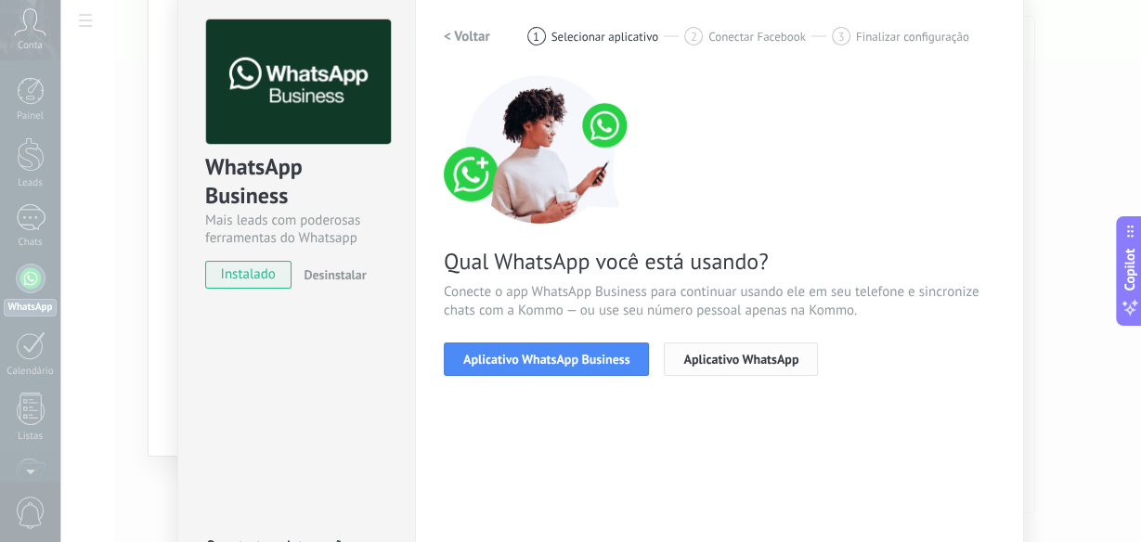
click at [752, 367] on button "Aplicativo WhatsApp" at bounding box center [741, 359] width 154 height 33
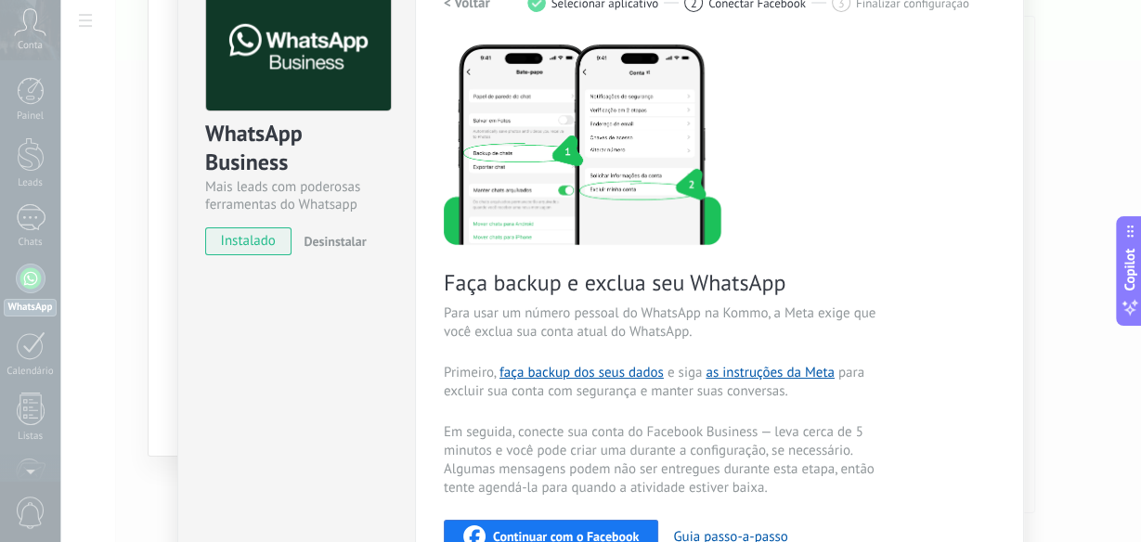
scroll to position [149, 0]
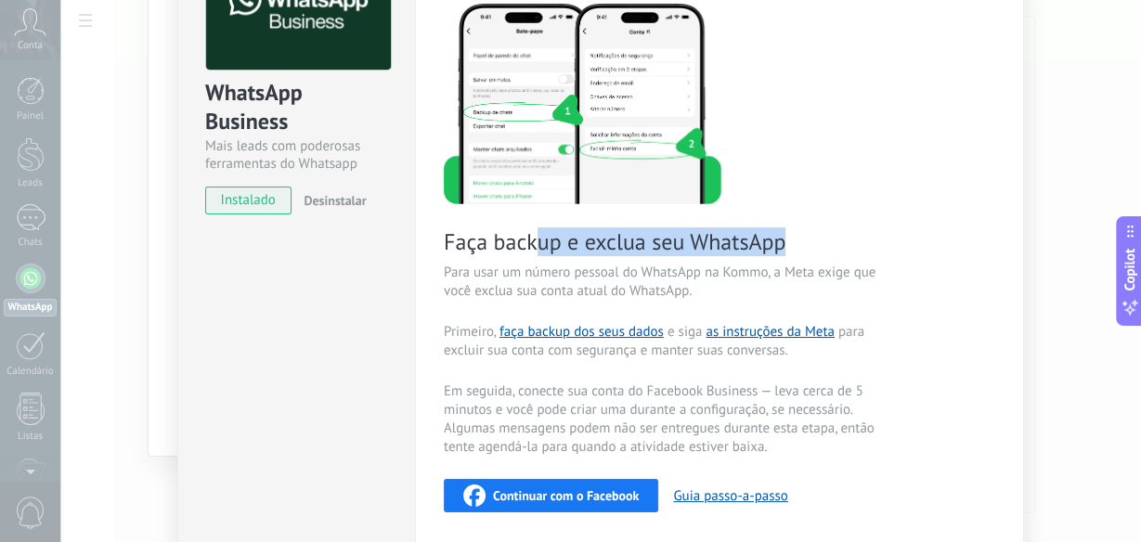
drag, startPoint x: 536, startPoint y: 244, endPoint x: 830, endPoint y: 247, distance: 294.4
click at [830, 247] on span "Faça backup e exclua seu WhatsApp" at bounding box center [665, 242] width 442 height 29
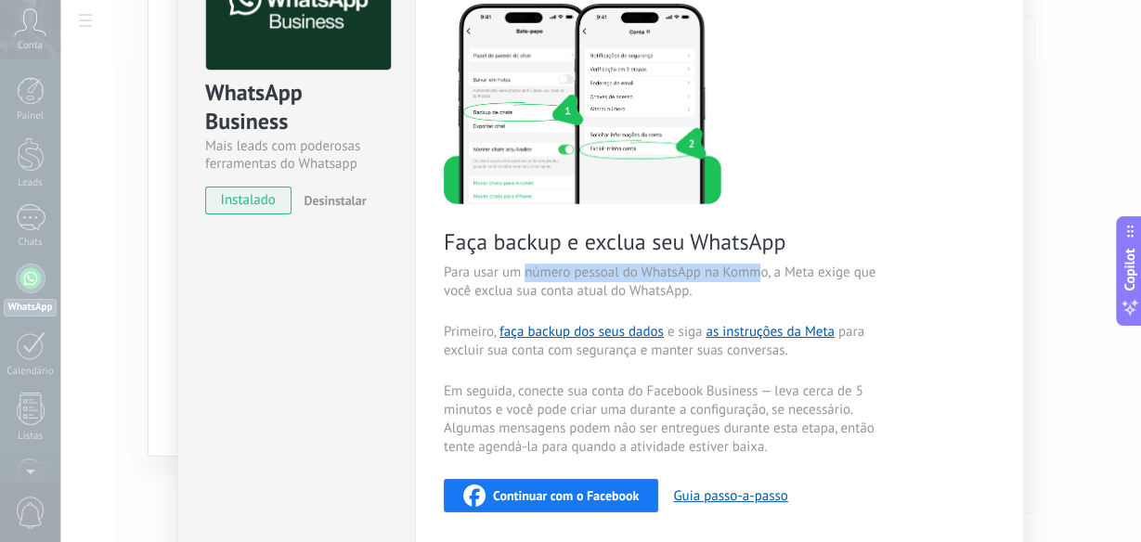
drag, startPoint x: 520, startPoint y: 274, endPoint x: 758, endPoint y: 273, distance: 237.7
click at [758, 273] on span "Para usar um número pessoal do WhatsApp na Kommo, a Meta exige que você exclua …" at bounding box center [665, 282] width 442 height 37
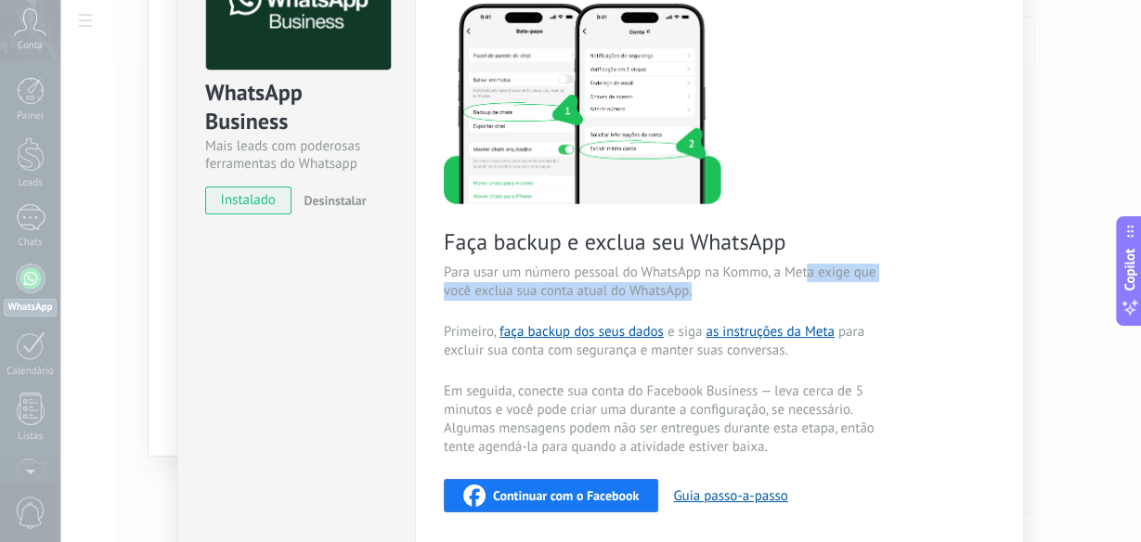
drag, startPoint x: 807, startPoint y: 273, endPoint x: 891, endPoint y: 273, distance: 83.6
click at [891, 273] on div "Faça backup e exclua seu WhatsApp Para usar um número pessoal do WhatsApp na Ko…" at bounding box center [720, 348] width 552 height 694
click at [614, 292] on span "Para usar um número pessoal do WhatsApp na Kommo, a Meta exige que você exclua …" at bounding box center [665, 282] width 442 height 37
drag, startPoint x: 551, startPoint y: 293, endPoint x: 709, endPoint y: 293, distance: 157.9
click at [709, 293] on span "Para usar um número pessoal do WhatsApp na Kommo, a Meta exige que você exclua …" at bounding box center [665, 282] width 442 height 37
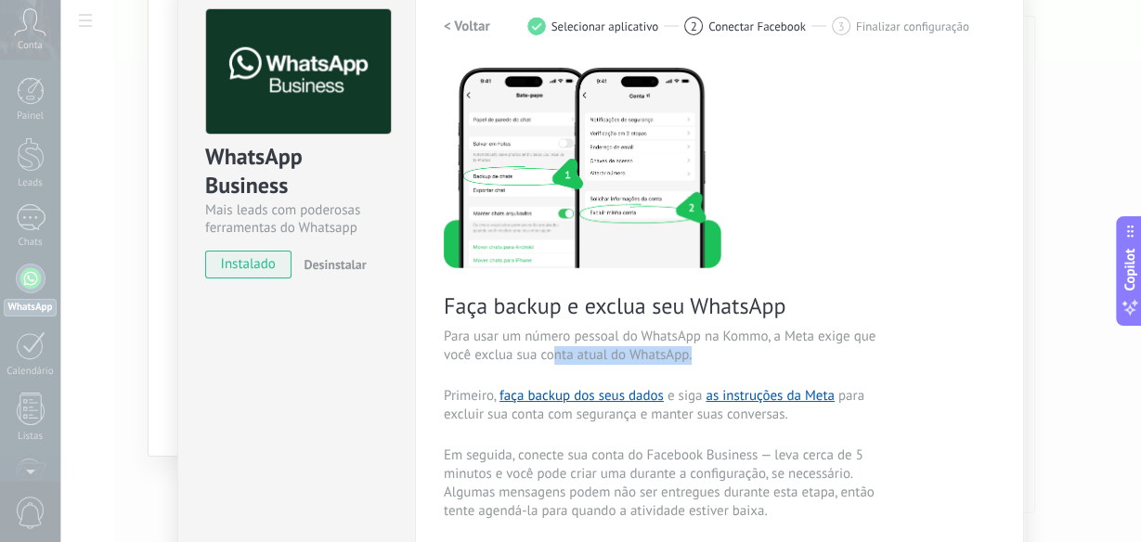
scroll to position [74, 0]
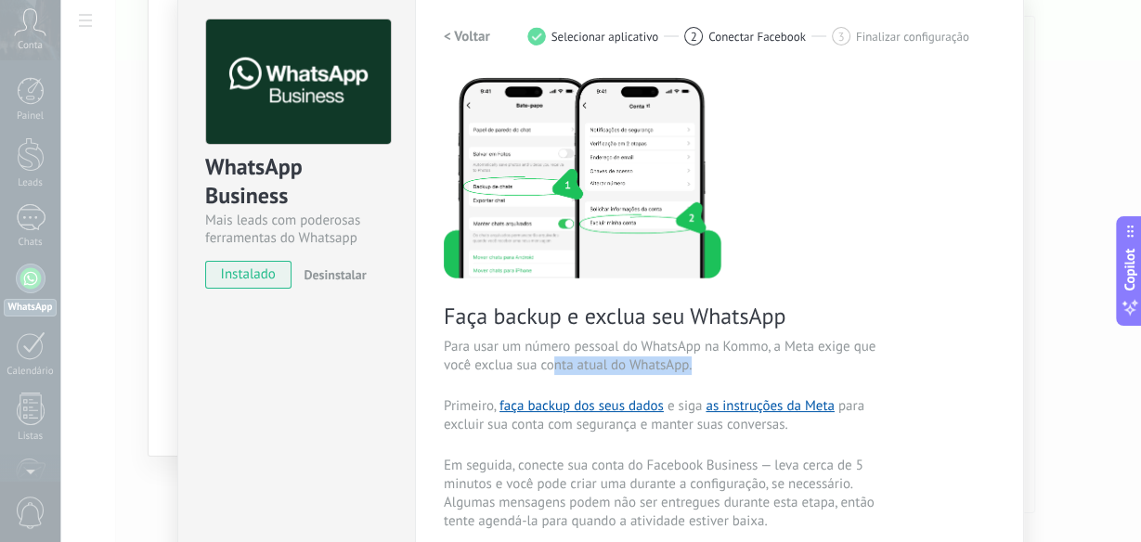
click at [468, 30] on h2 "< Voltar" at bounding box center [467, 37] width 46 height 18
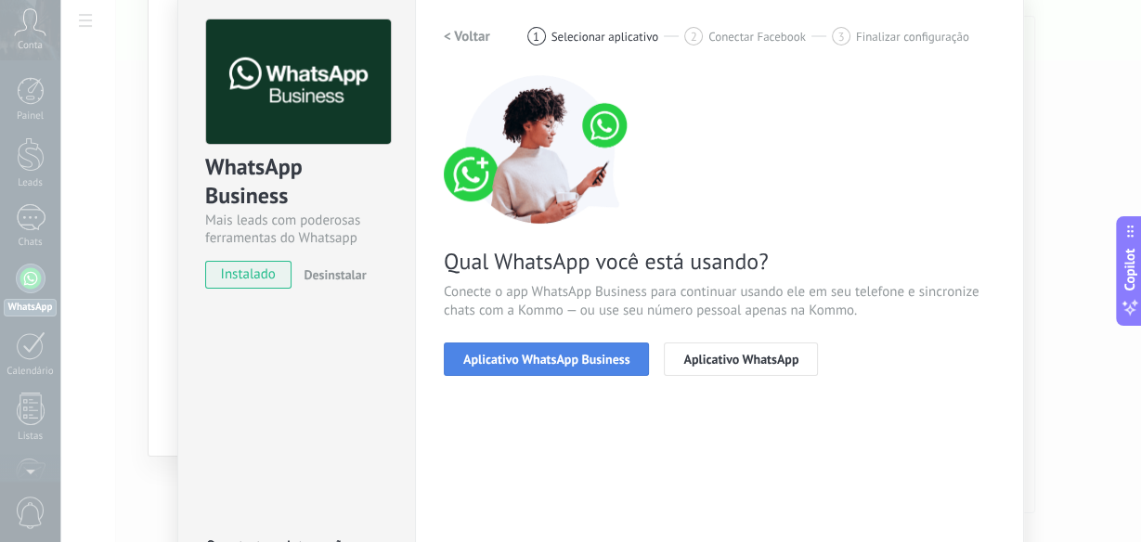
click at [560, 358] on span "Aplicativo WhatsApp Business" at bounding box center [546, 359] width 166 height 13
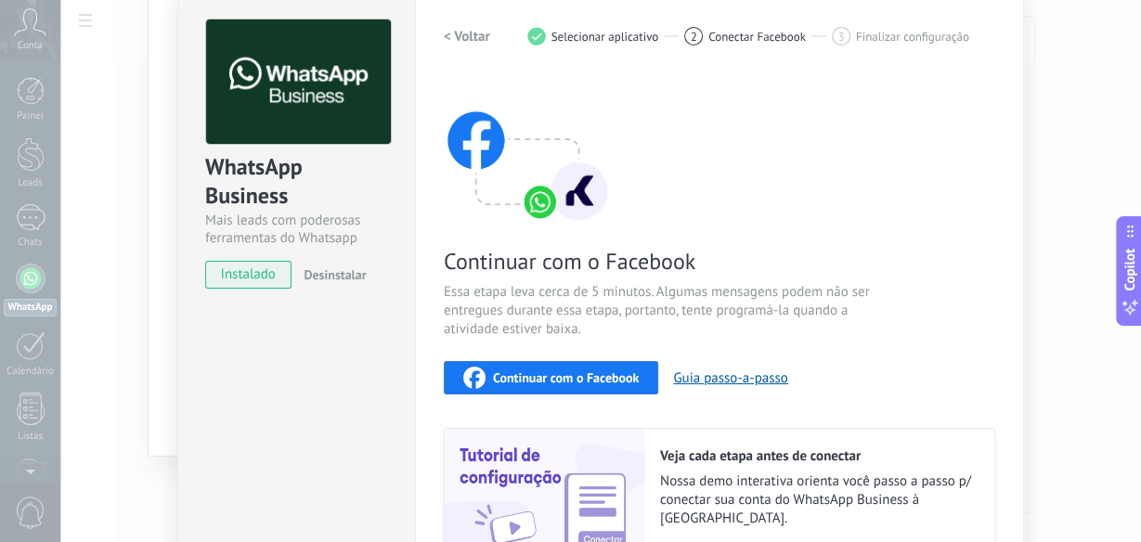
scroll to position [245, 0]
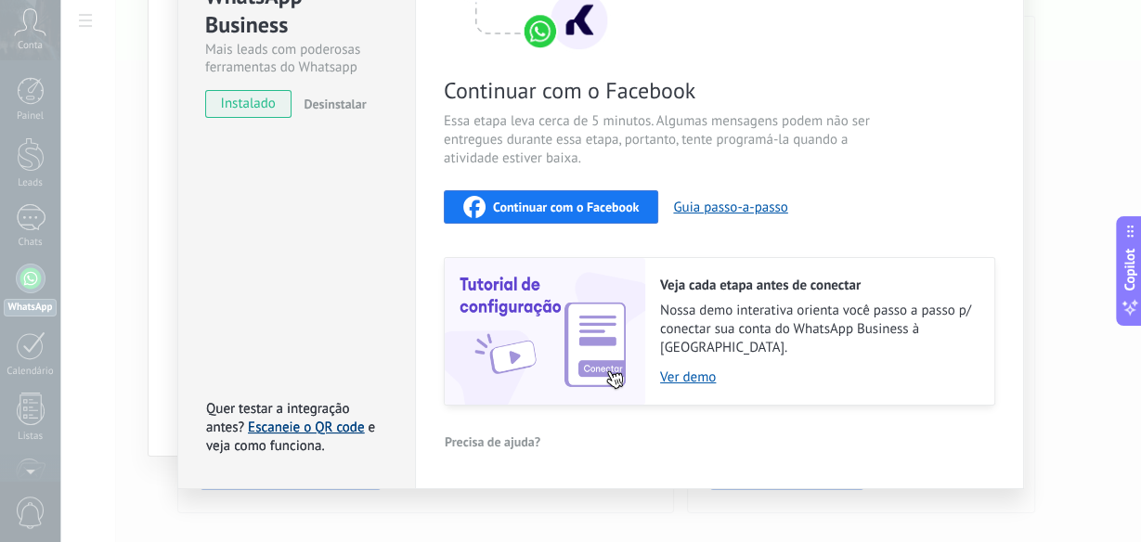
click at [313, 419] on link "Escaneie o QR code" at bounding box center [306, 428] width 116 height 18
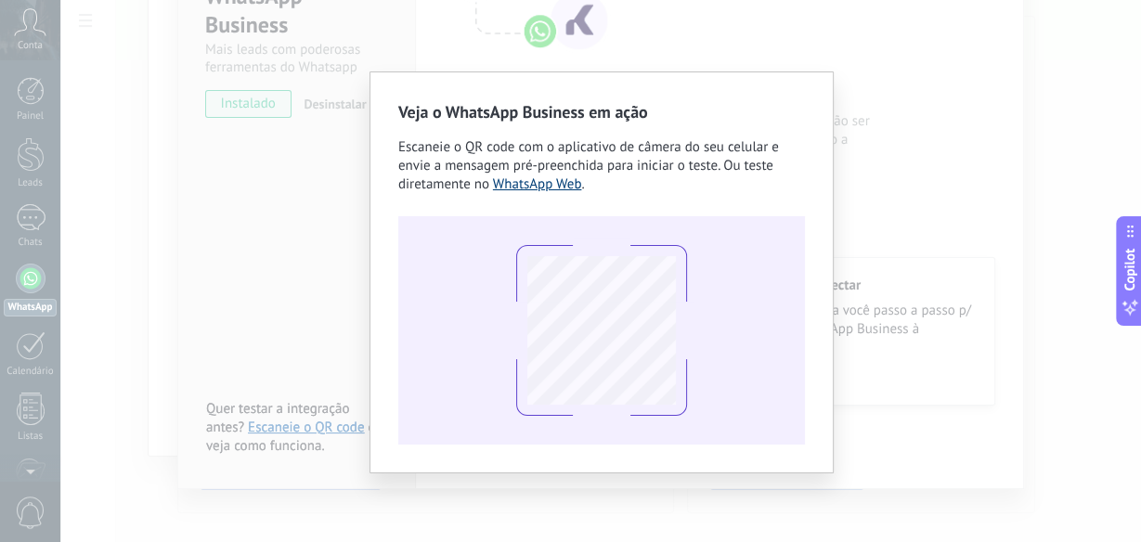
click at [523, 176] on link "WhatsApp Web" at bounding box center [537, 185] width 89 height 18
click at [918, 2] on div "Veja o WhatsApp Business em ação Escaneie o QR code com o aplicativo de câmera …" at bounding box center [600, 271] width 1081 height 542
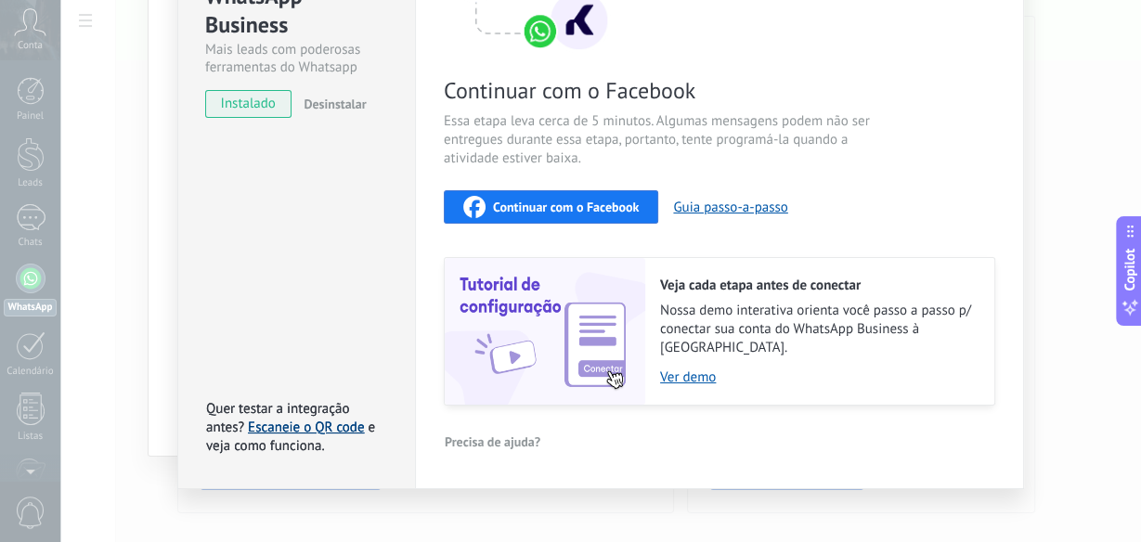
click at [319, 419] on link "Escaneie o QR code" at bounding box center [306, 428] width 116 height 18
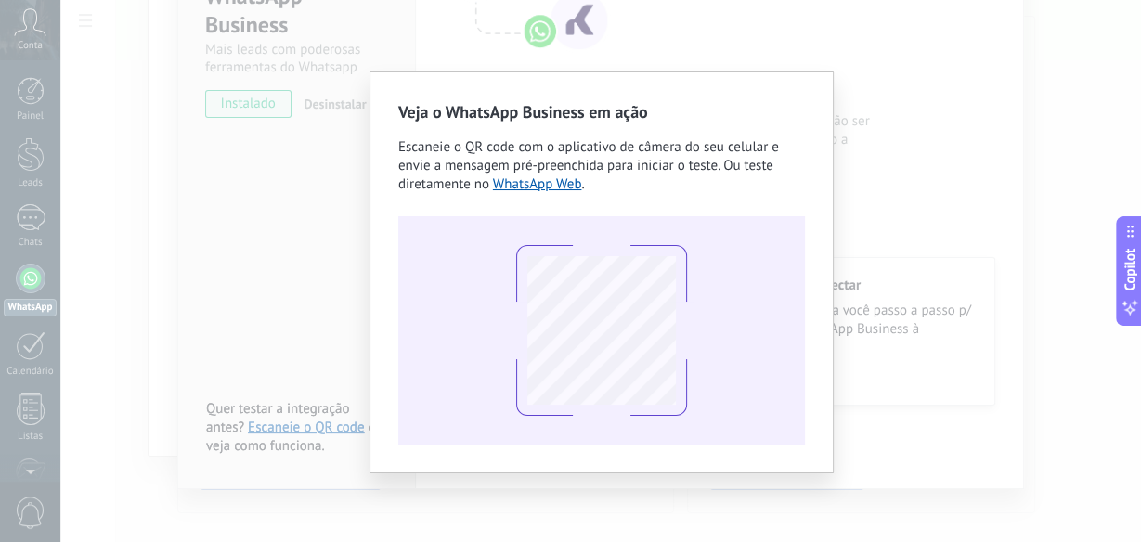
click at [876, 167] on div "Veja o WhatsApp Business em ação Escaneie o QR code com o aplicativo de câmera …" at bounding box center [600, 271] width 1081 height 542
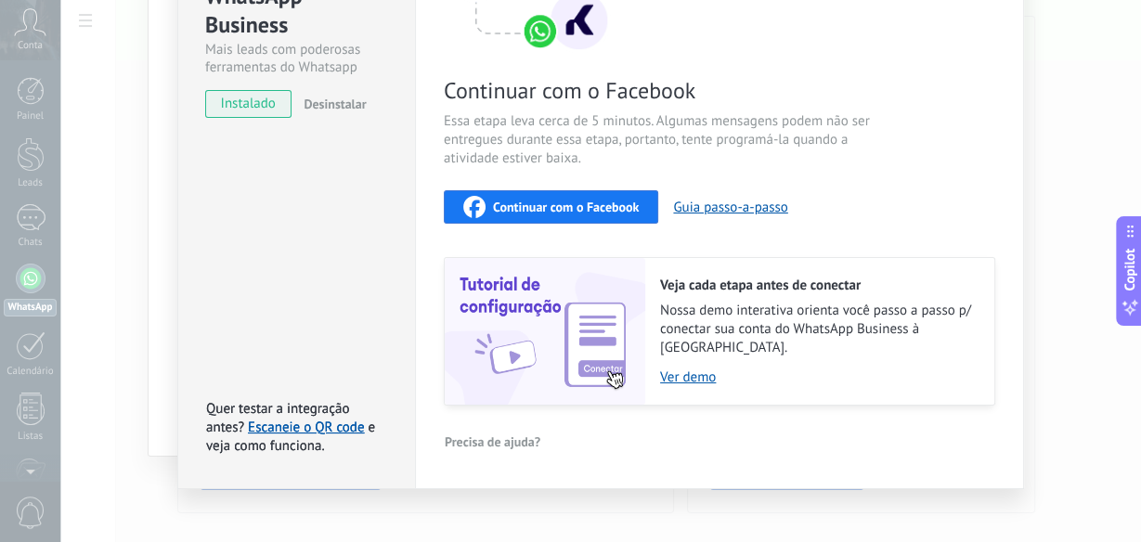
click at [607, 212] on span "Continuar com o Facebook" at bounding box center [566, 207] width 146 height 13
click at [750, 204] on button "Guia passo-a-passo" at bounding box center [730, 208] width 114 height 18
click at [726, 206] on button "Guia passo-a-passo" at bounding box center [730, 208] width 114 height 18
click at [579, 208] on span "Continuar com o Facebook" at bounding box center [566, 207] width 146 height 13
